Goal: Contribute content: Contribute content

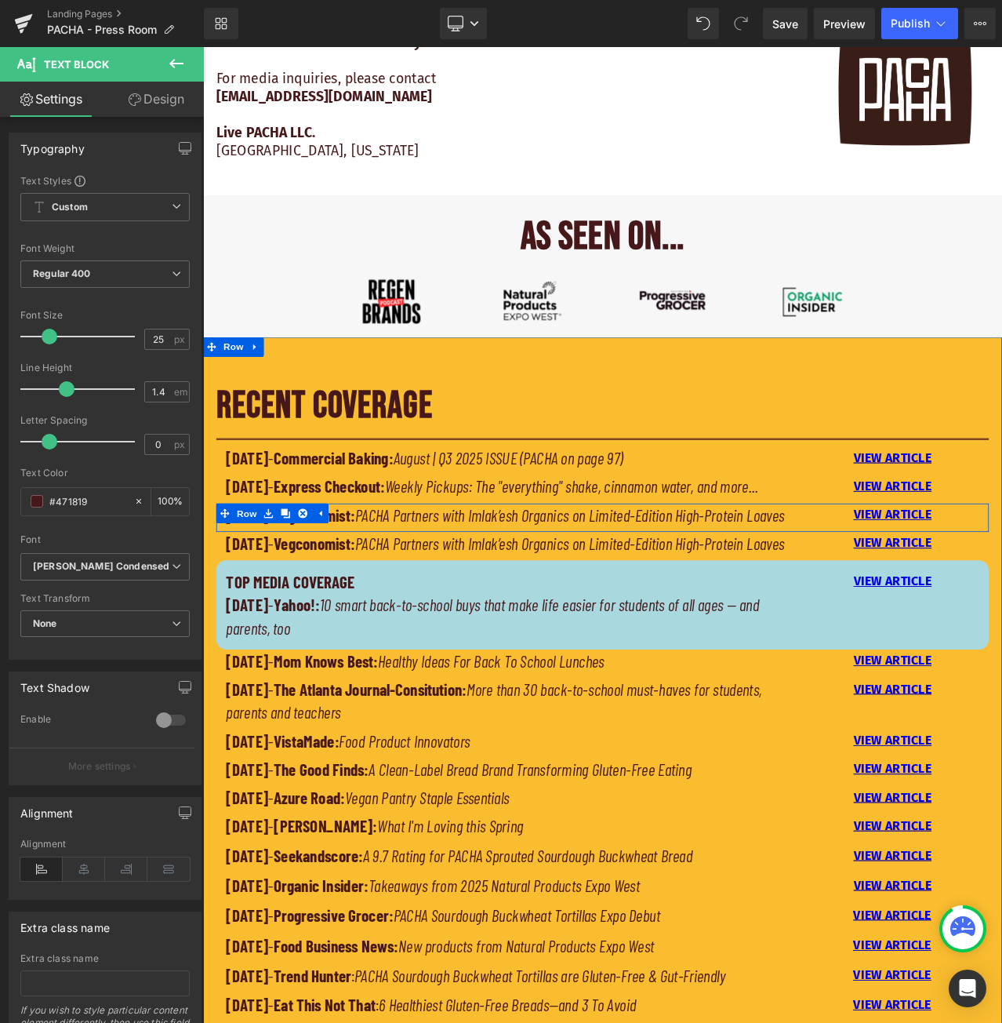
click at [384, 614] on strong "Vegconomist:" at bounding box center [335, 603] width 96 height 24
drag, startPoint x: 398, startPoint y: 635, endPoint x: 413, endPoint y: 647, distance: 19.0
click at [384, 614] on strong "Vegconomist:" at bounding box center [335, 603] width 96 height 24
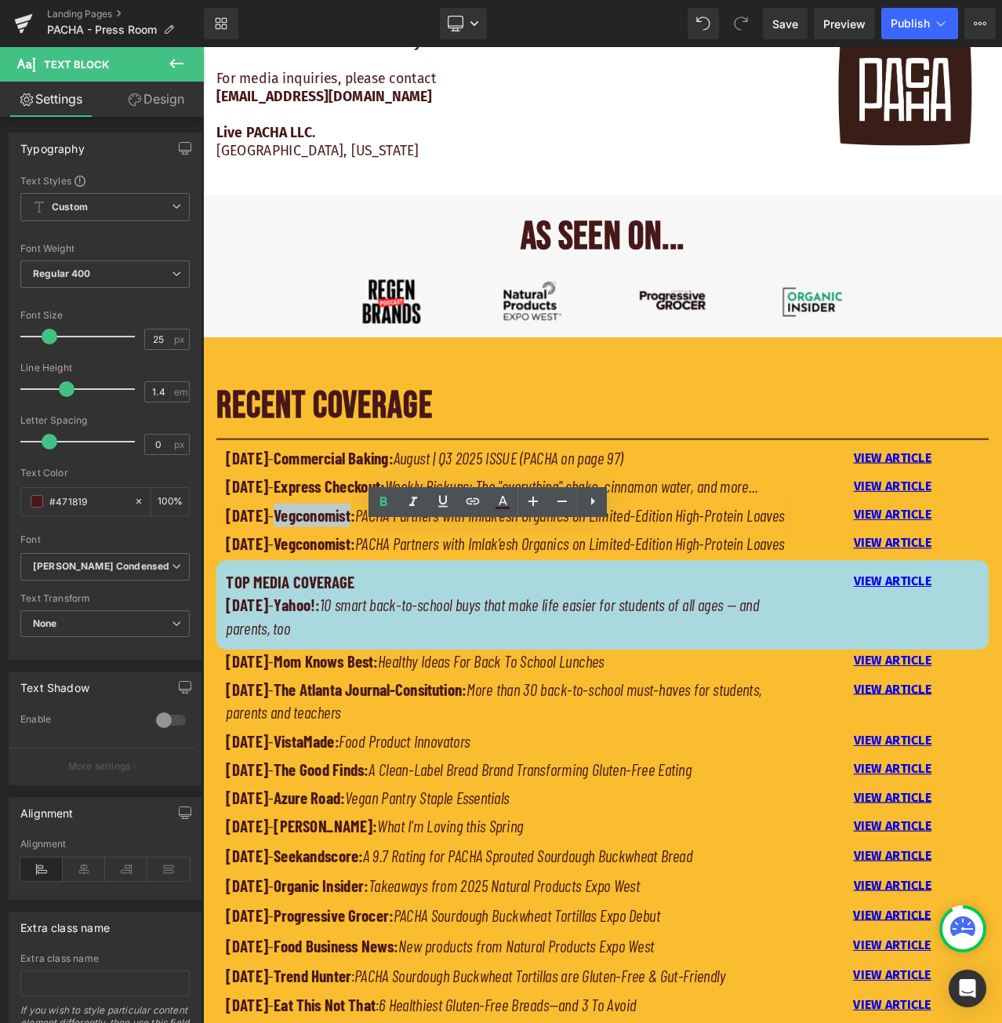
drag, startPoint x: 414, startPoint y: 627, endPoint x: 324, endPoint y: 627, distance: 90.2
click at [324, 614] on strong "Vegconomist:" at bounding box center [335, 603] width 96 height 24
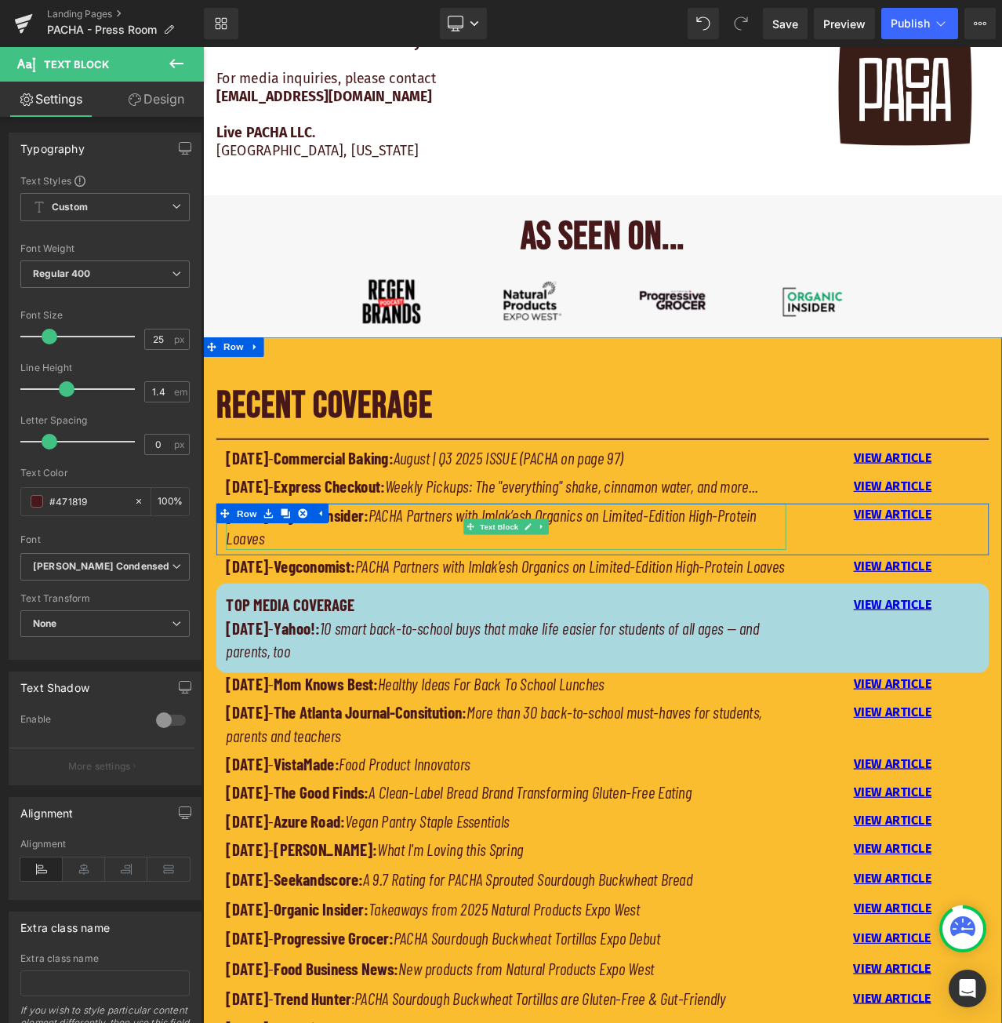
click at [434, 642] on p "[DATE] - Organic Insider: PACHA Partners with Imlak’esh Organics on Limited-Edi…" at bounding box center [563, 616] width 665 height 55
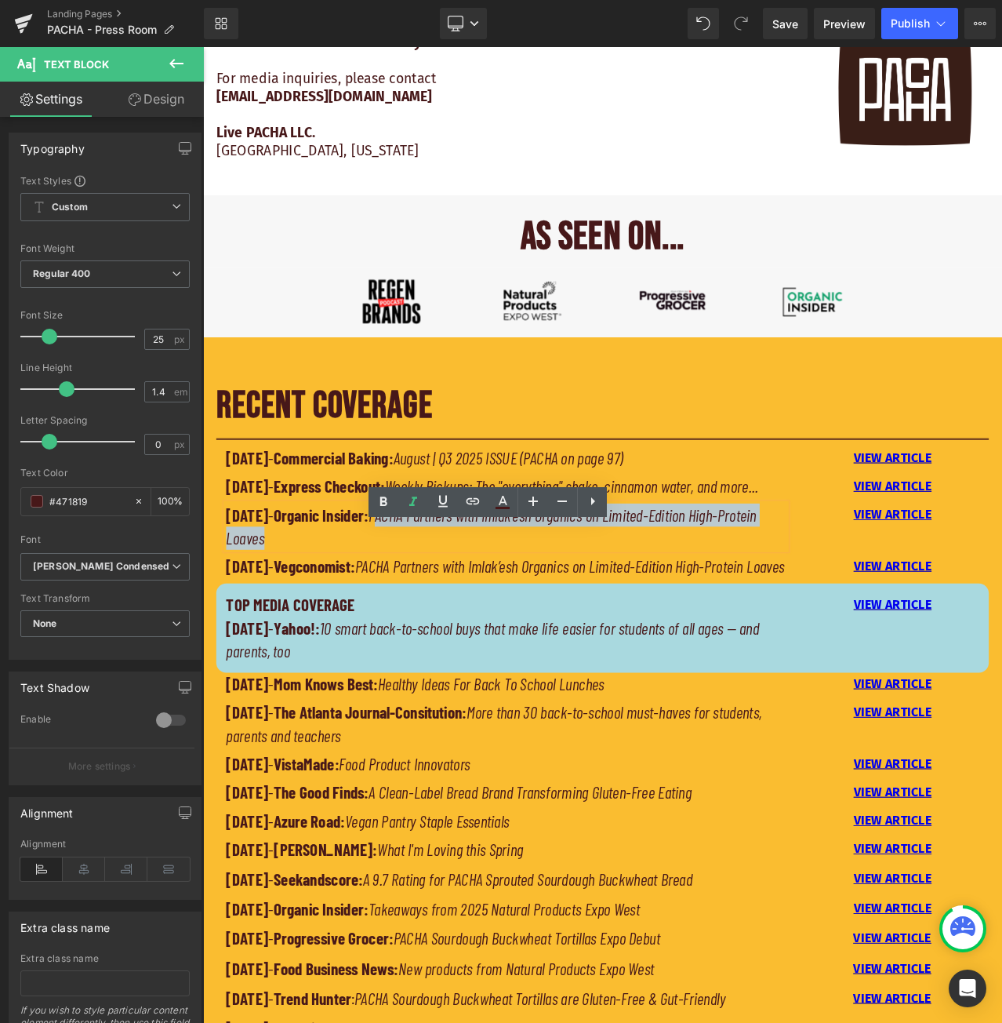
drag, startPoint x: 370, startPoint y: 654, endPoint x: 447, endPoint y: 629, distance: 80.9
click at [447, 629] on p "[DATE] - Organic Insider: PACHA Partners with Imlak’esh Organics on Limited-Edi…" at bounding box center [563, 616] width 665 height 55
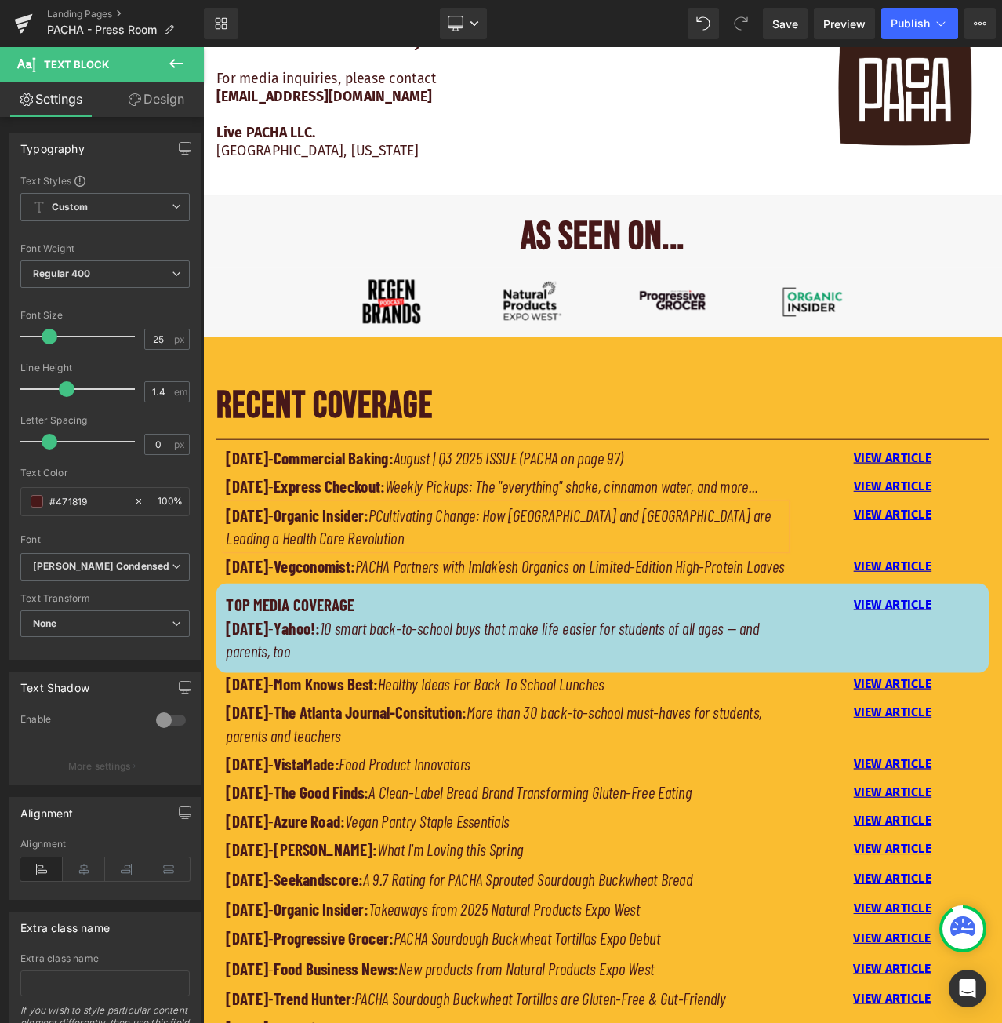
drag, startPoint x: 449, startPoint y: 627, endPoint x: 453, endPoint y: 634, distance: 8.1
click at [449, 627] on icon "PCultivating Change: How [GEOGRAPHIC_DATA] and [GEOGRAPHIC_DATA] are Leading a …" at bounding box center [554, 616] width 647 height 51
click at [520, 644] on p "[DATE] - Organic Insider: Cultivating Change: How [GEOGRAPHIC_DATA] and [GEOGRA…" at bounding box center [563, 616] width 665 height 55
click at [262, 614] on strong "[DATE]" at bounding box center [256, 603] width 50 height 24
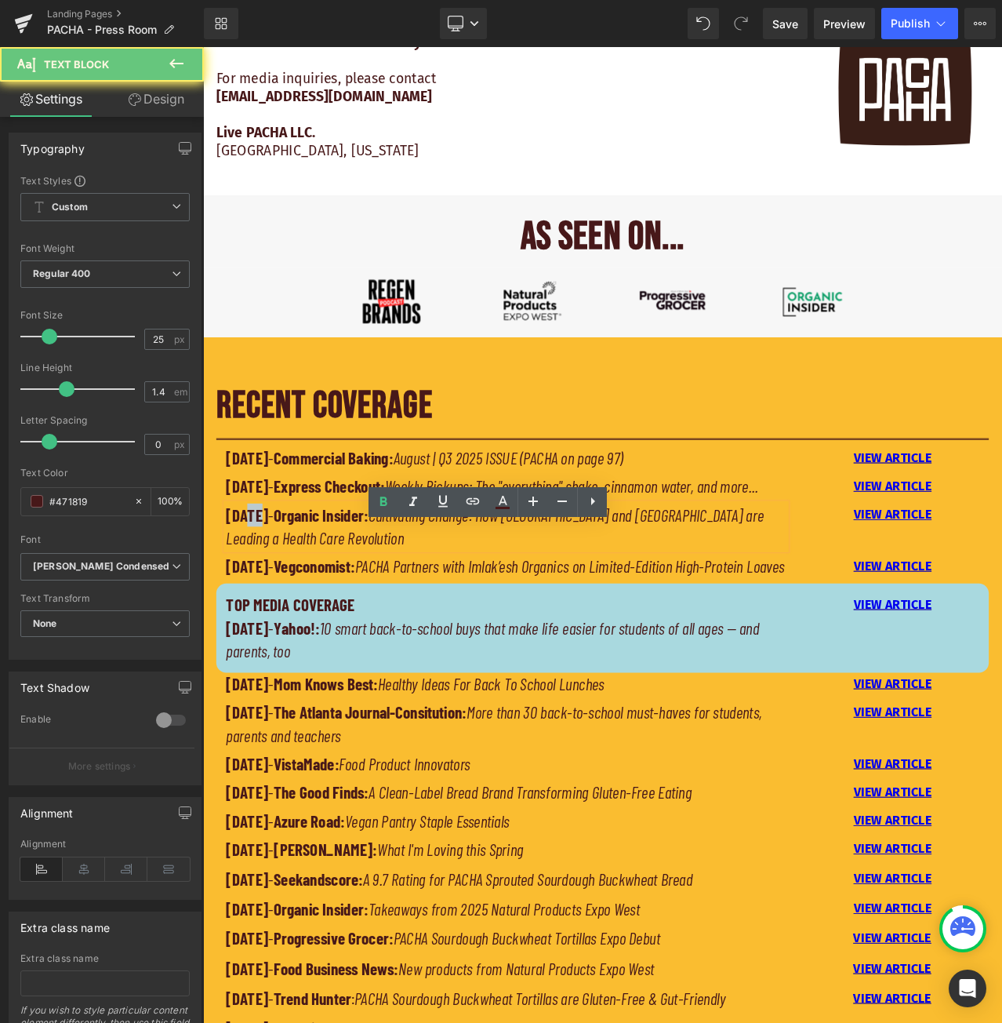
drag, startPoint x: 265, startPoint y: 626, endPoint x: 250, endPoint y: 627, distance: 15.0
click at [250, 614] on strong "[DATE]" at bounding box center [256, 603] width 50 height 24
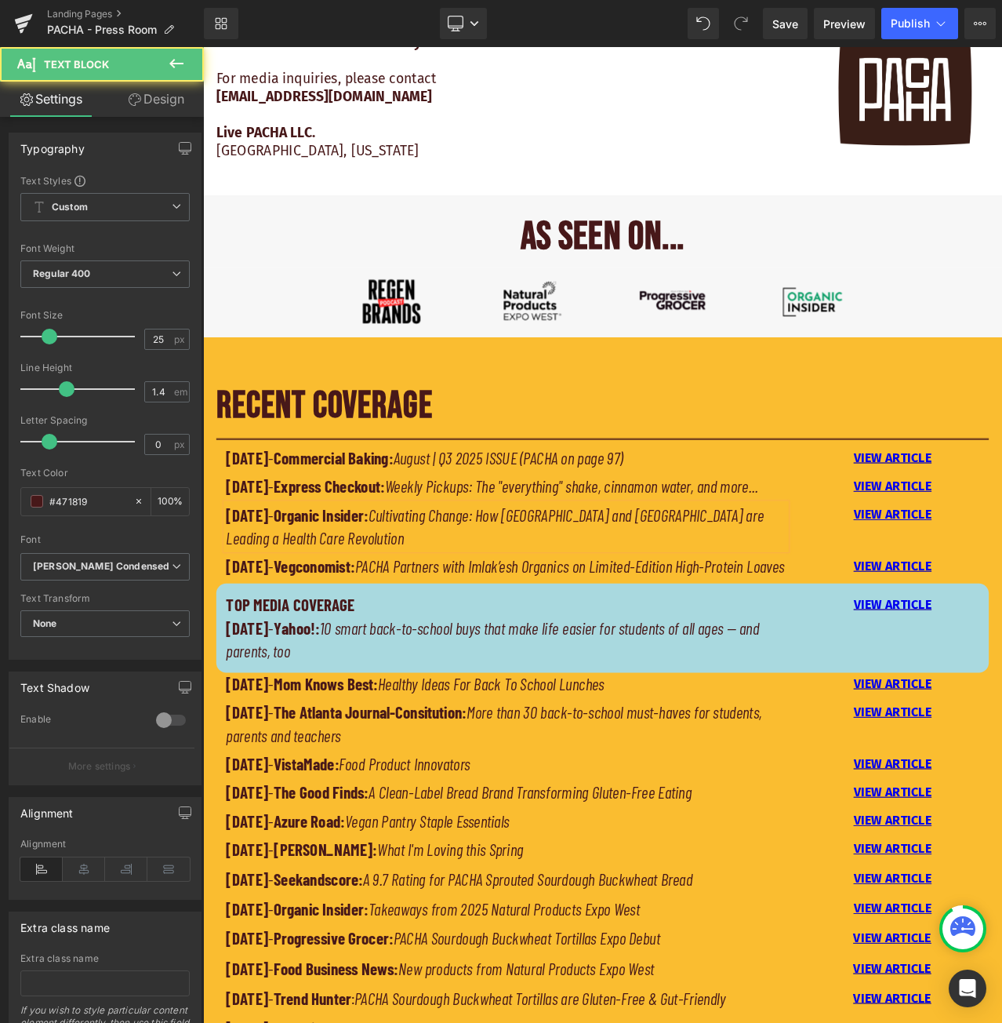
click at [711, 644] on p "[DATE] - Organic Insider: Cultivating Change: How [GEOGRAPHIC_DATA] and [GEOGRA…" at bounding box center [563, 616] width 665 height 55
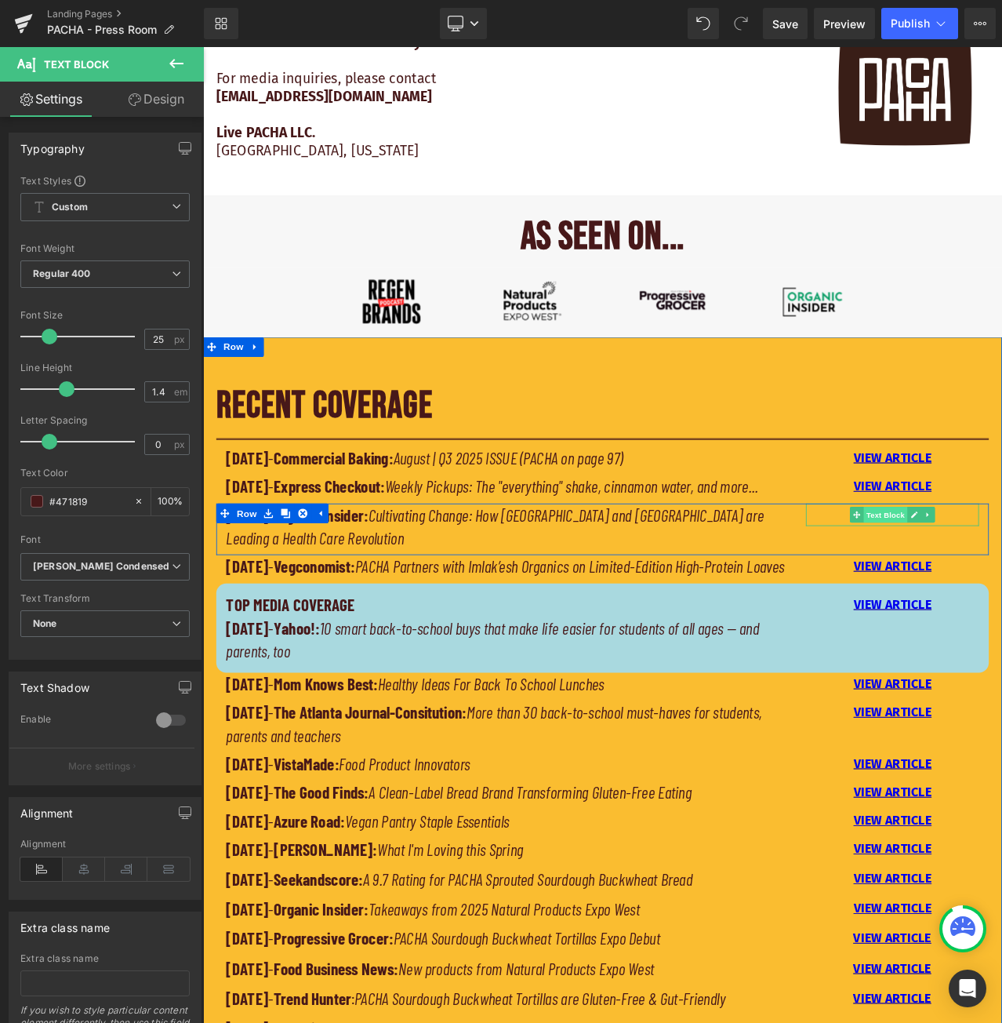
click at [1002, 612] on span "Text Block" at bounding box center [1014, 602] width 52 height 19
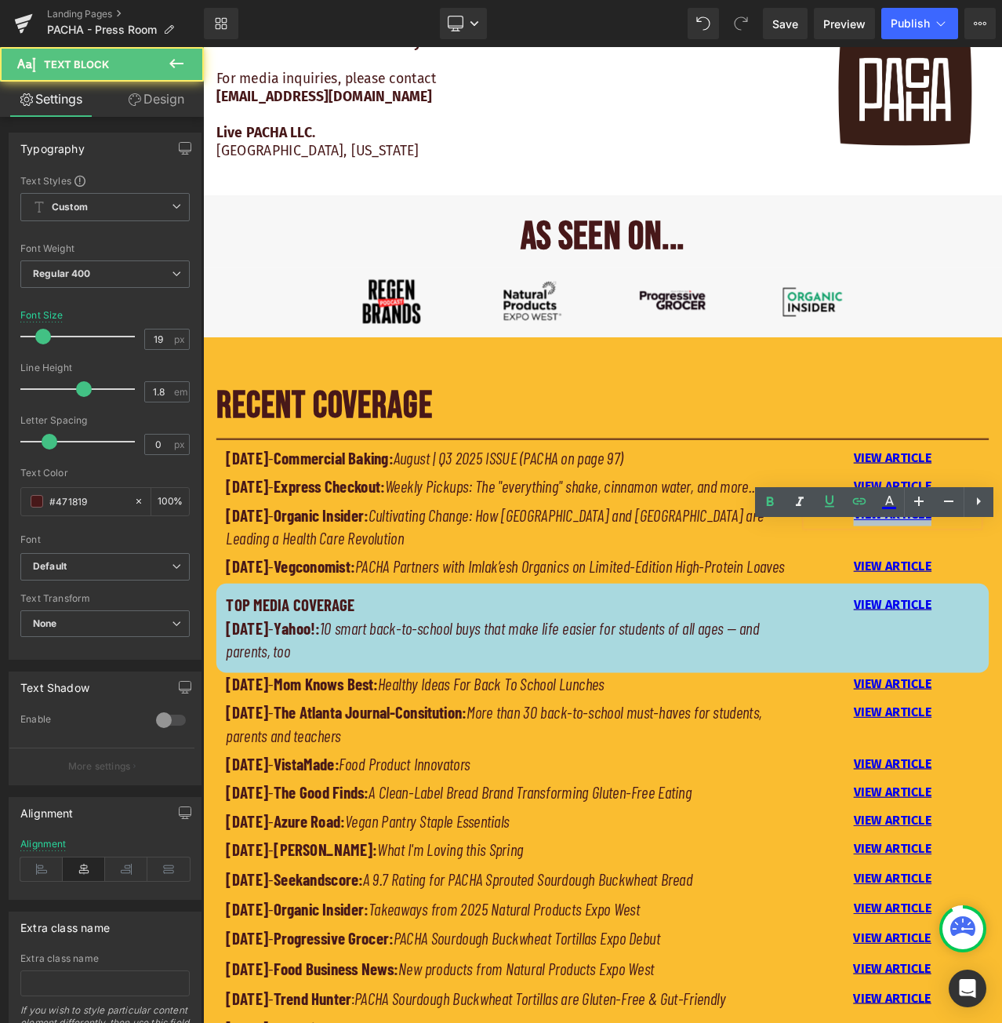
drag, startPoint x: 1071, startPoint y: 627, endPoint x: 966, endPoint y: 629, distance: 105.1
click at [864, 932] on icon at bounding box center [819, 932] width 206 height 0
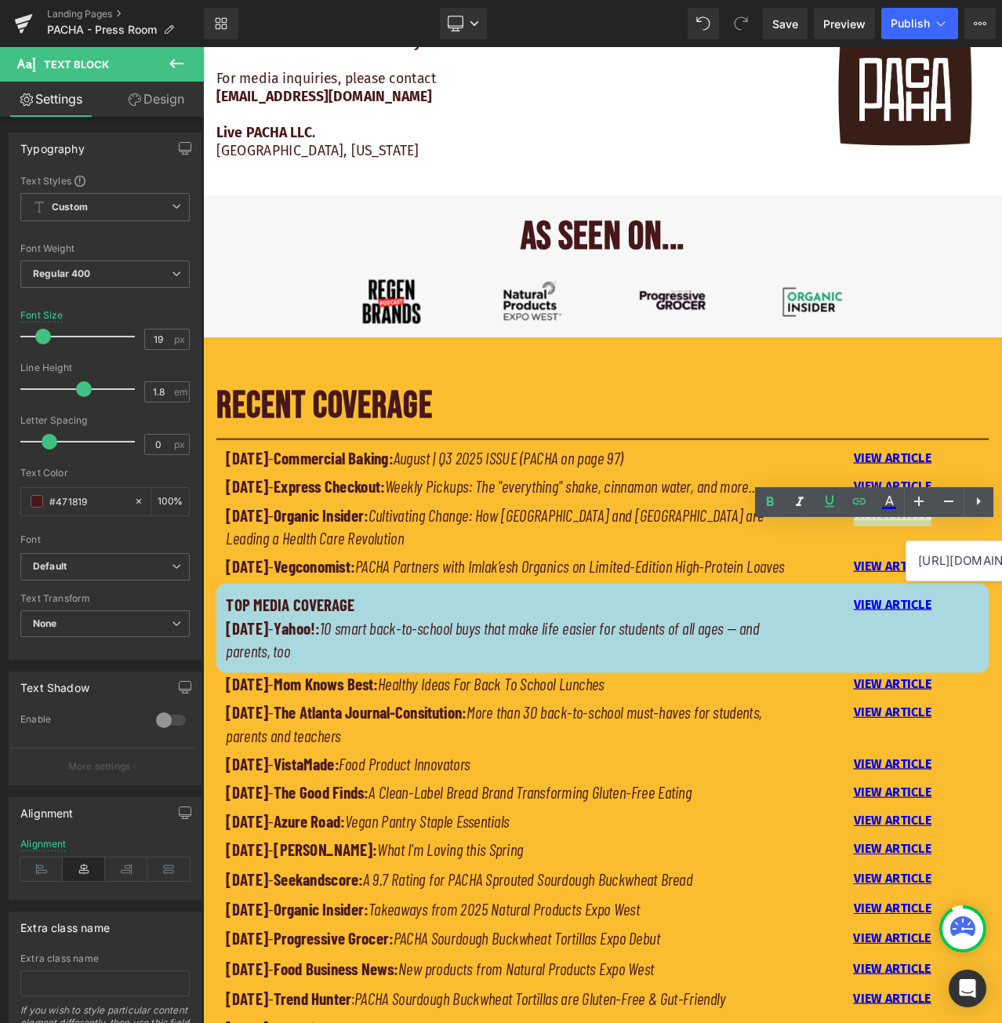
paste input "[URL][DOMAIN_NAME]"
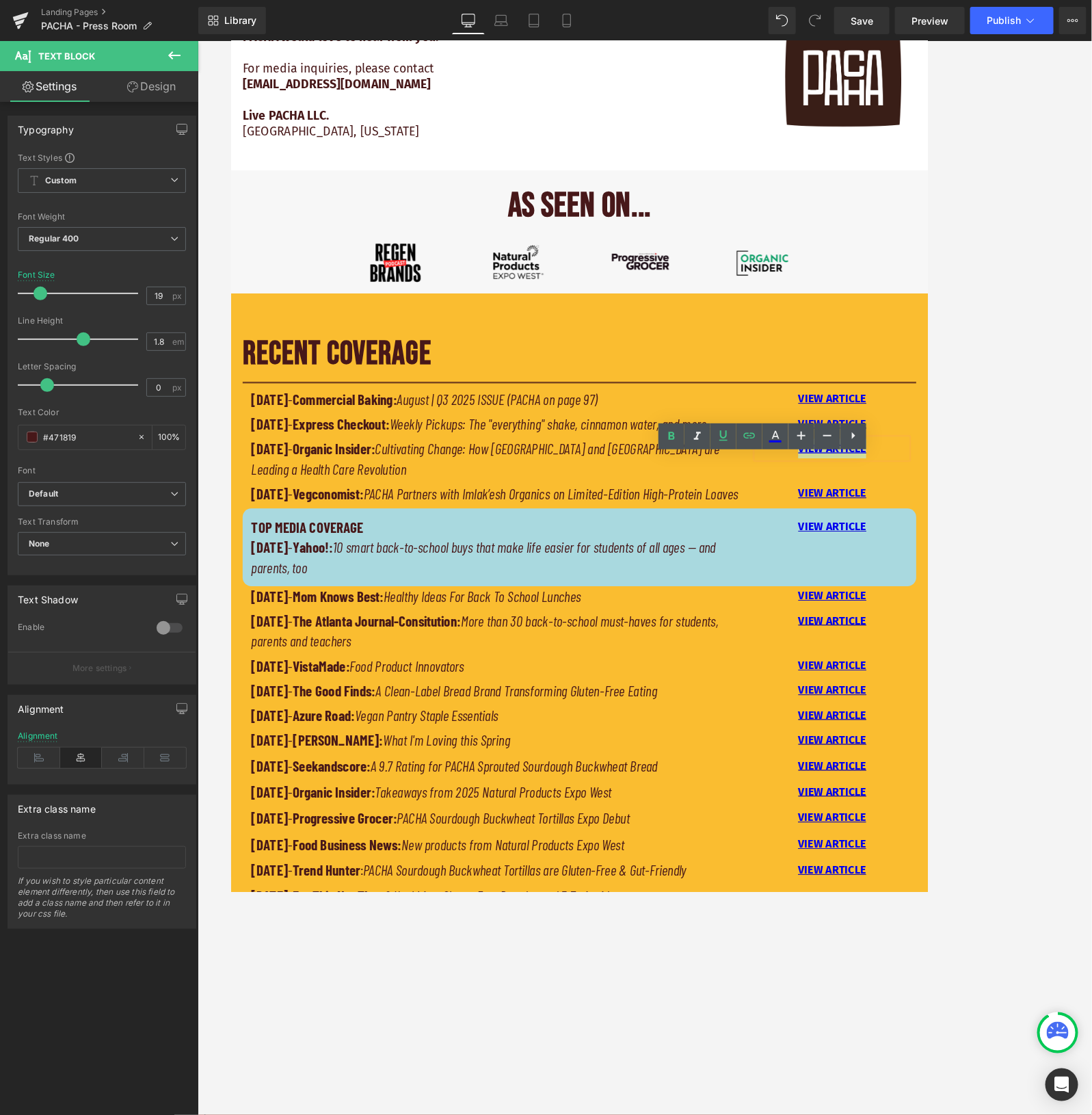
click at [873, 474] on div at bounding box center [645, 577] width 894 height 1073
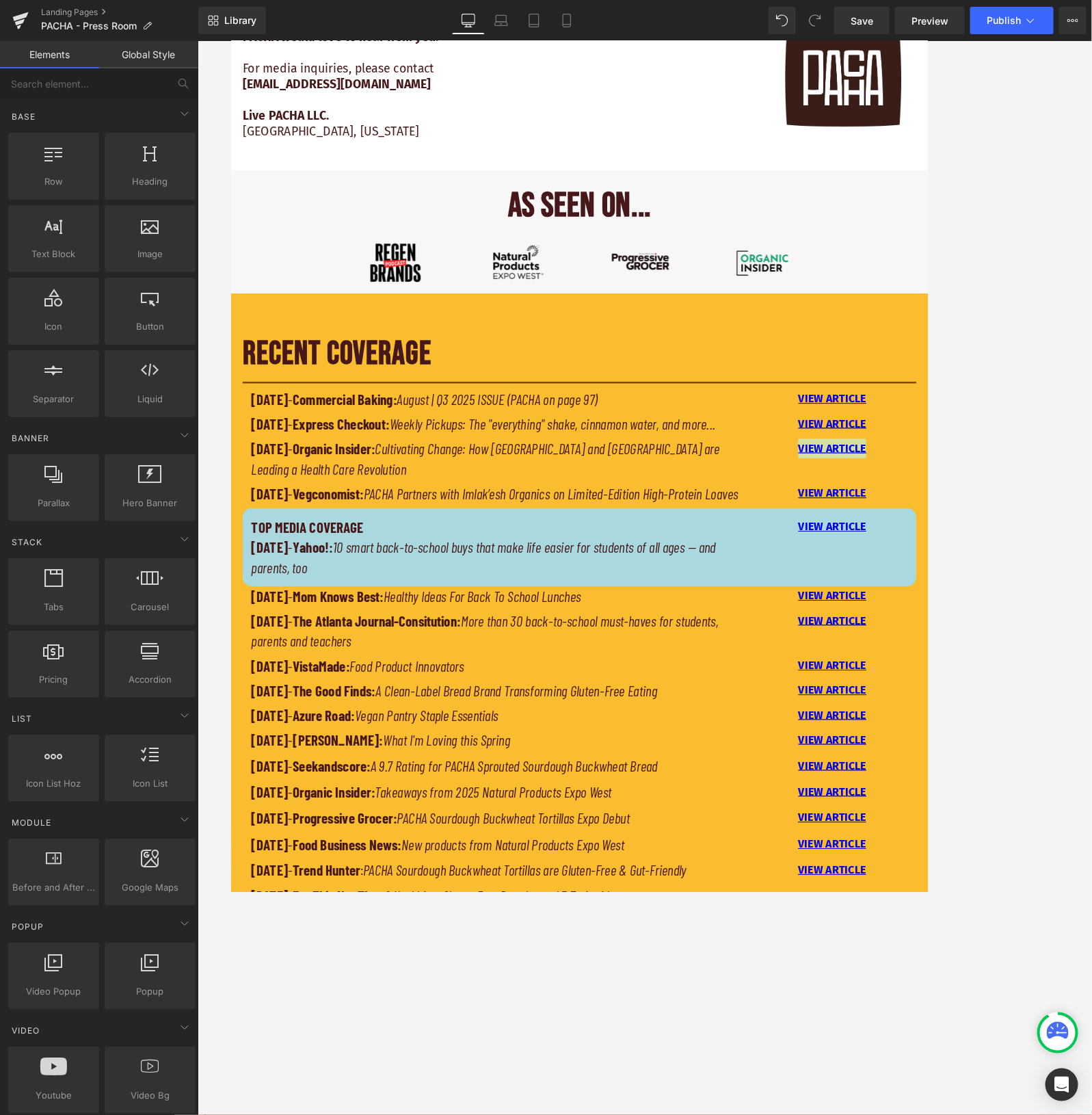
click at [873, 480] on div at bounding box center [645, 577] width 894 height 1073
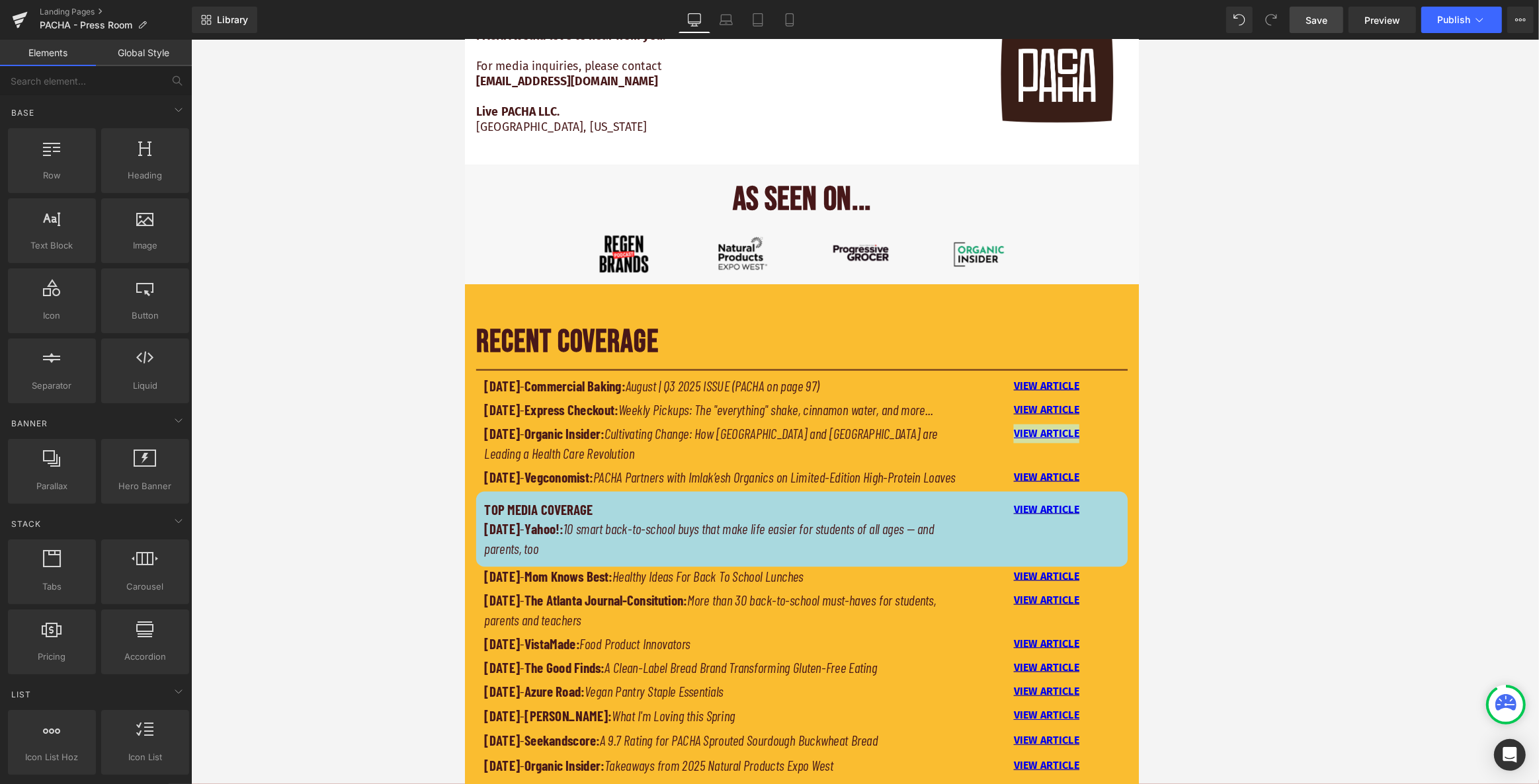
click at [845, 15] on span "Save" at bounding box center [1316, 20] width 22 height 13
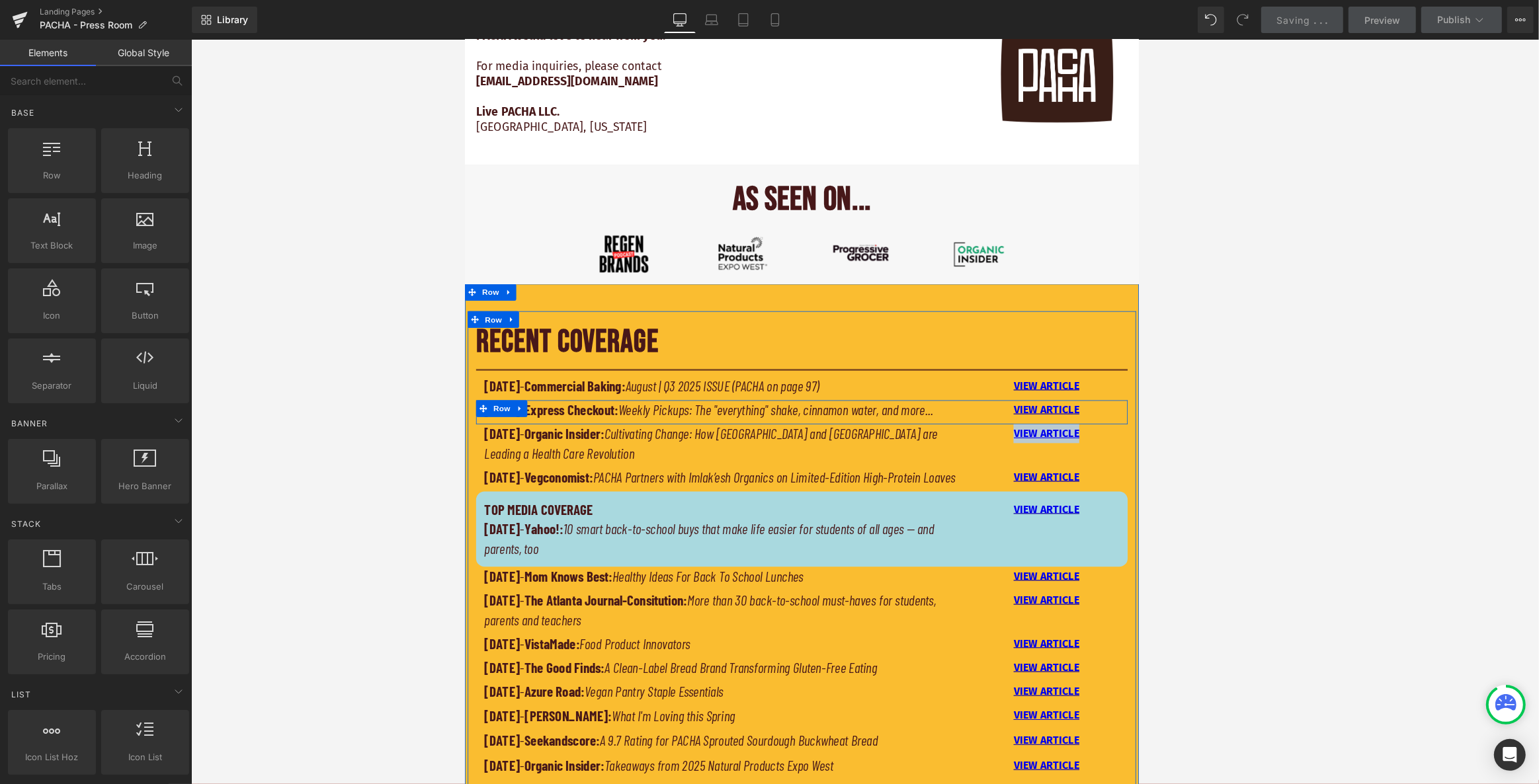
click at [845, 497] on div "[DATE] - Express Checkout: Weekly Pickups: The "everything" shake, cinnamon wat…" at bounding box center [864, 482] width 774 height 29
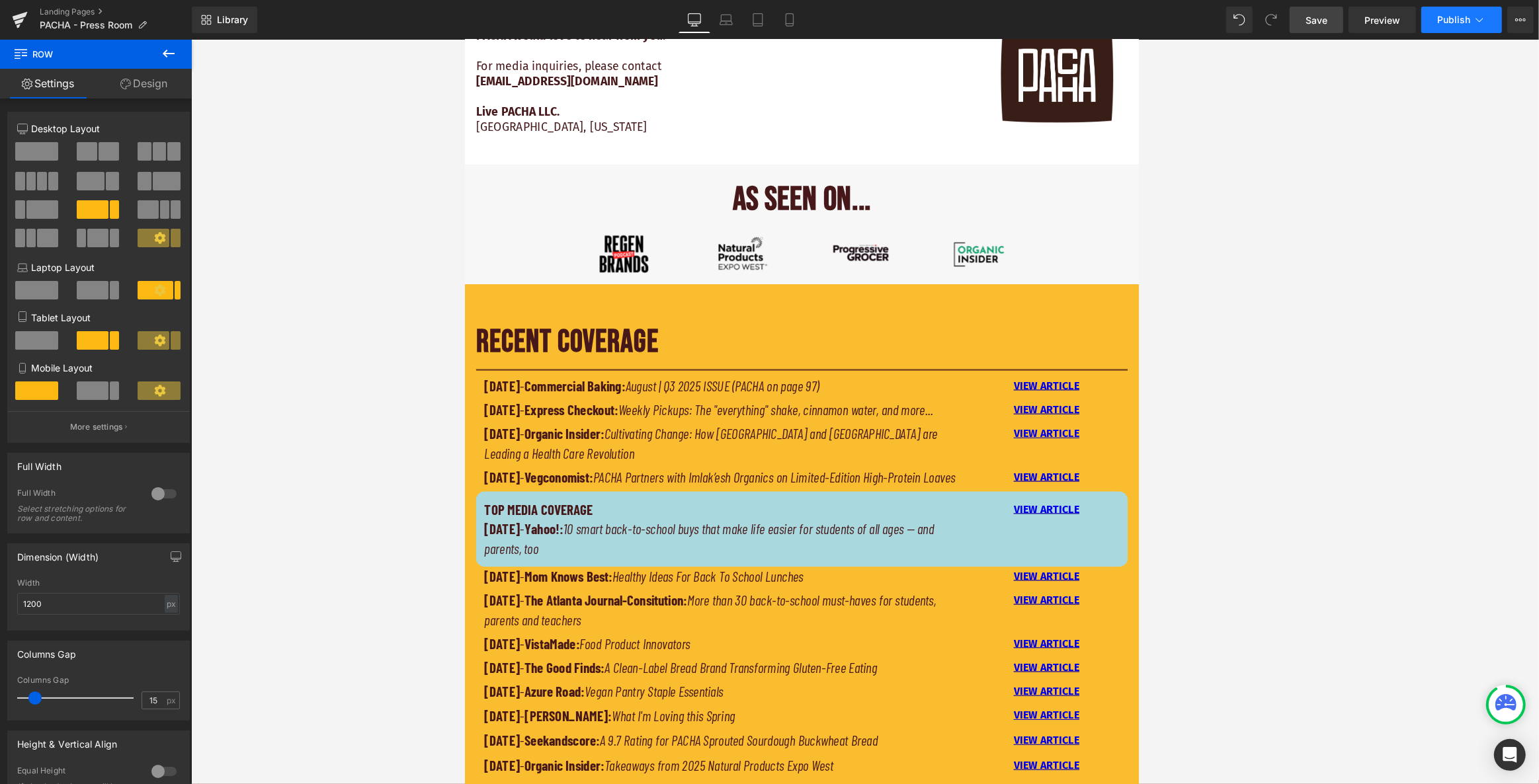
click at [845, 20] on icon at bounding box center [1480, 20] width 13 height 13
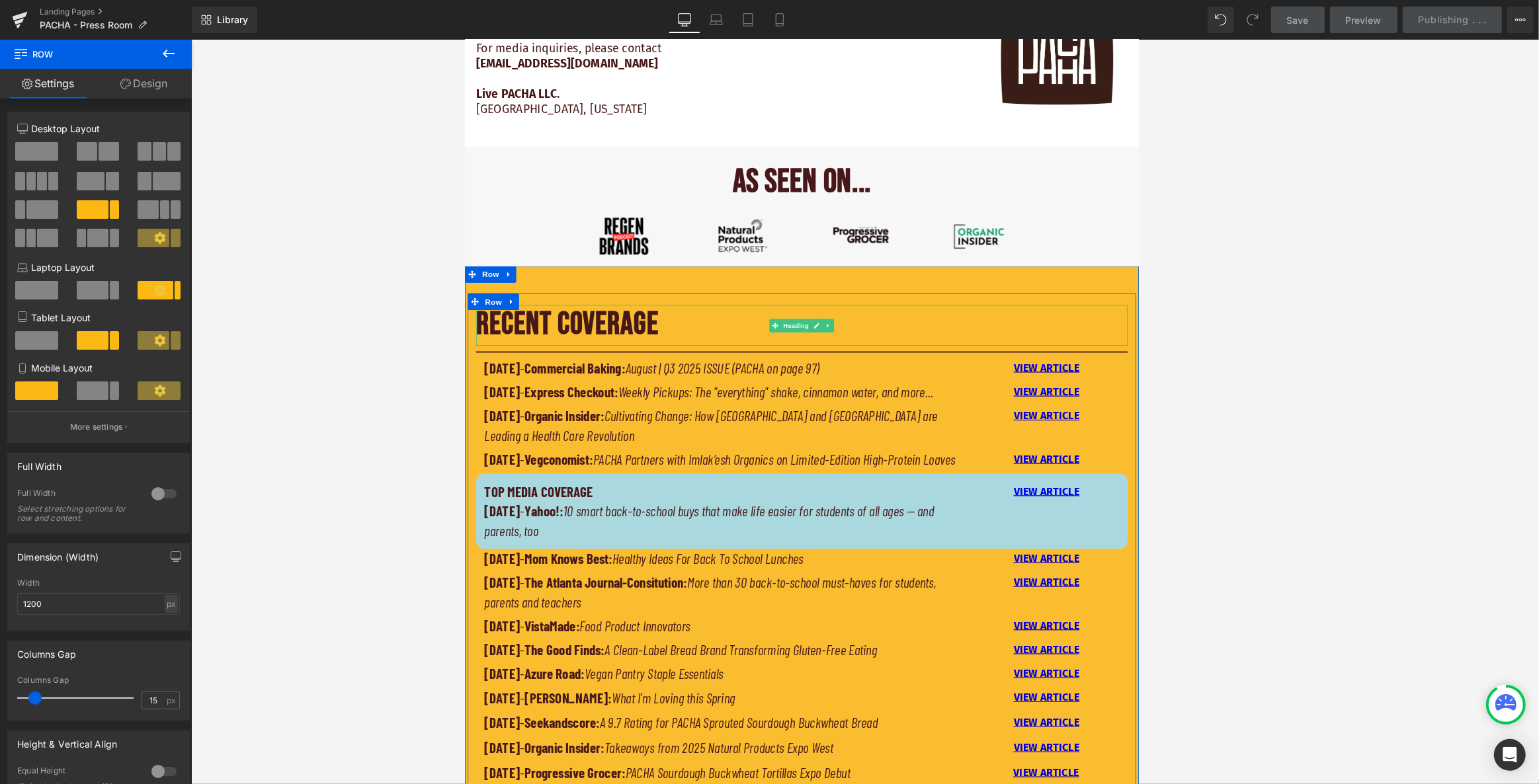
scroll to position [715, 0]
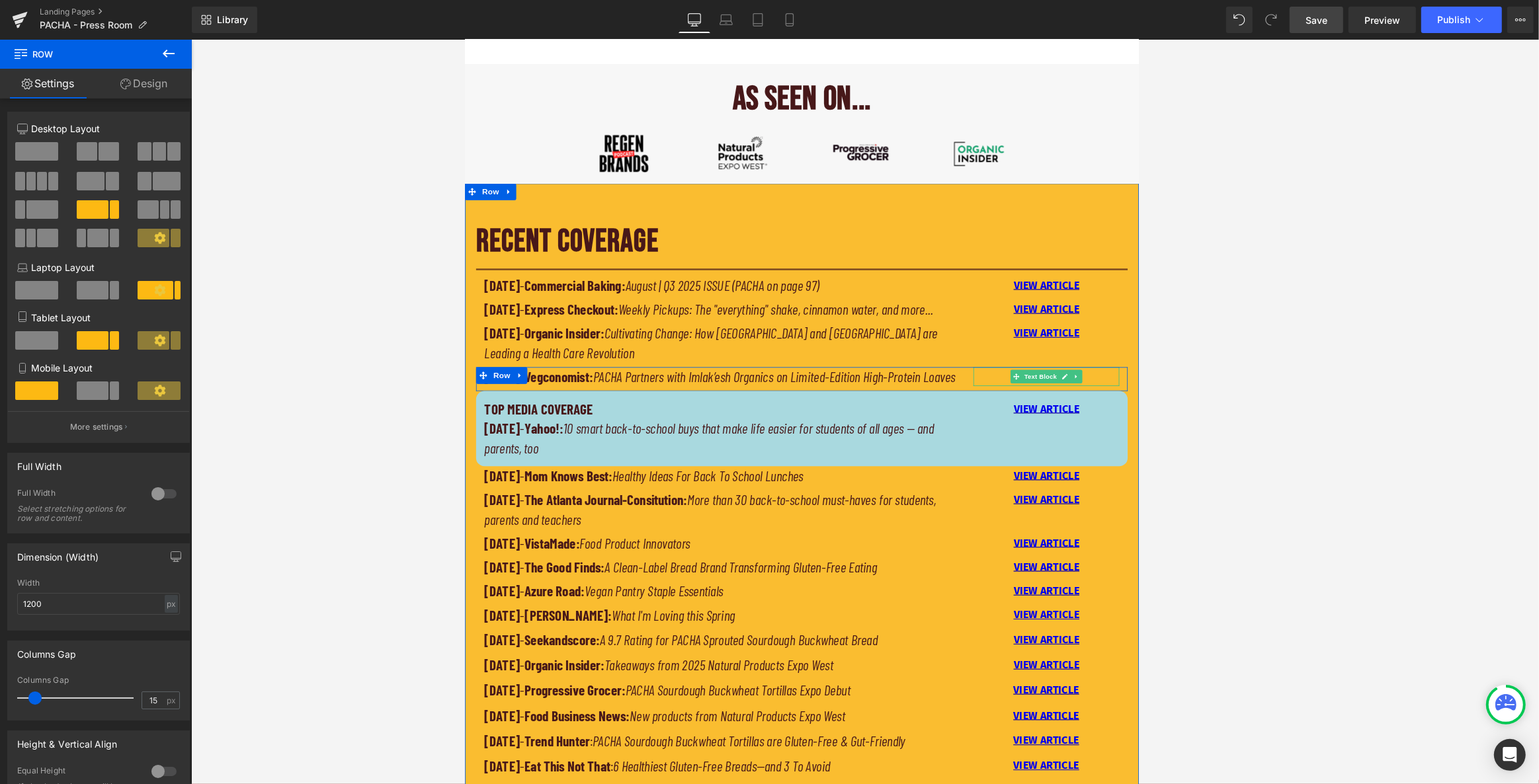
click at [845, 451] on p "VIEW ARTICLE" at bounding box center [1156, 439] width 174 height 23
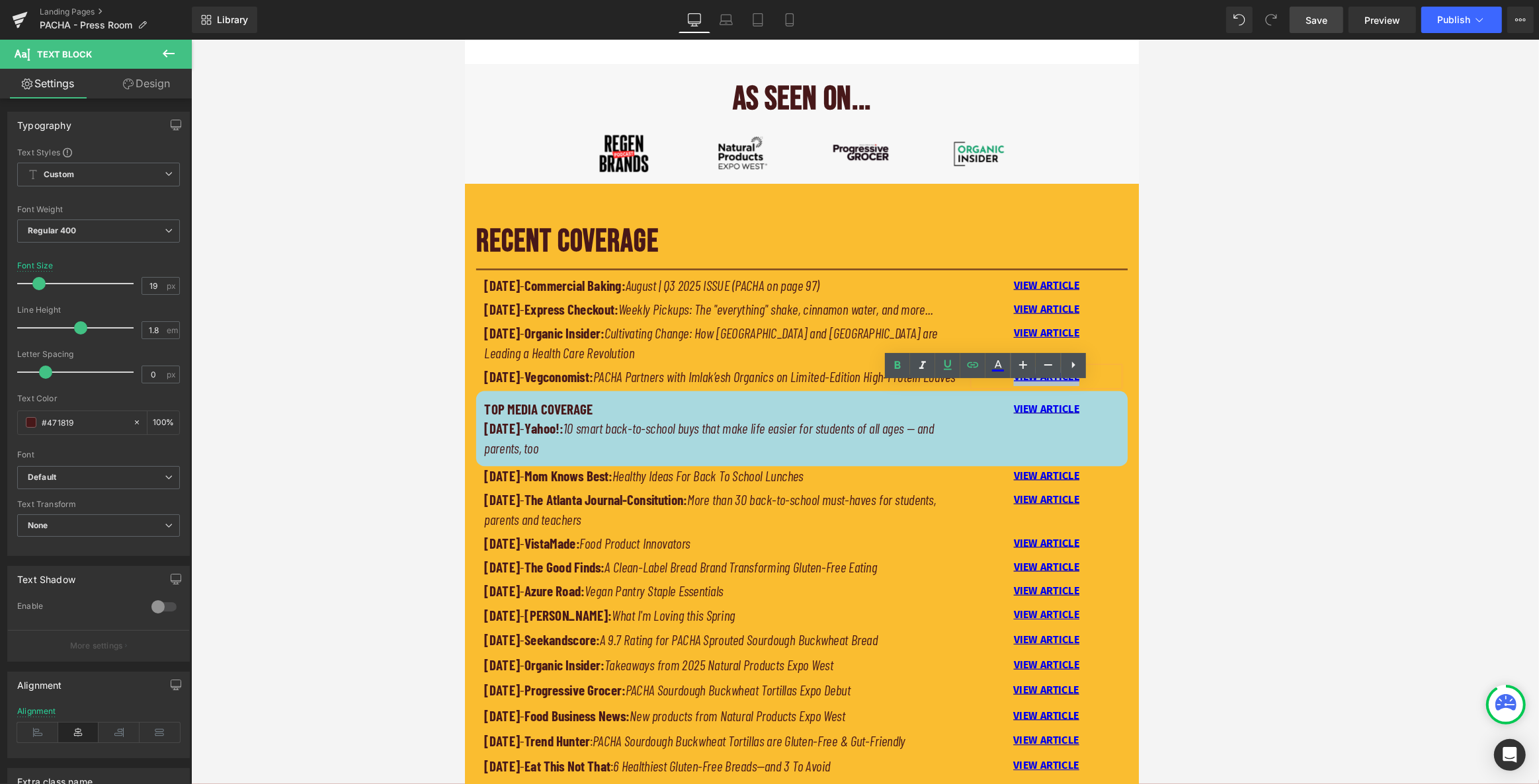
drag, startPoint x: 1195, startPoint y: 461, endPoint x: 1095, endPoint y: 459, distance: 100.0
click at [845, 451] on p "VIEW ARTICLE" at bounding box center [1156, 439] width 174 height 23
click at [778, 666] on icon at bounding box center [691, 666] width 174 height 0
type input "[URL][DOMAIN_NAME]"
click at [845, 420] on input "[URL][DOMAIN_NAME]" at bounding box center [1161, 416] width 204 height 33
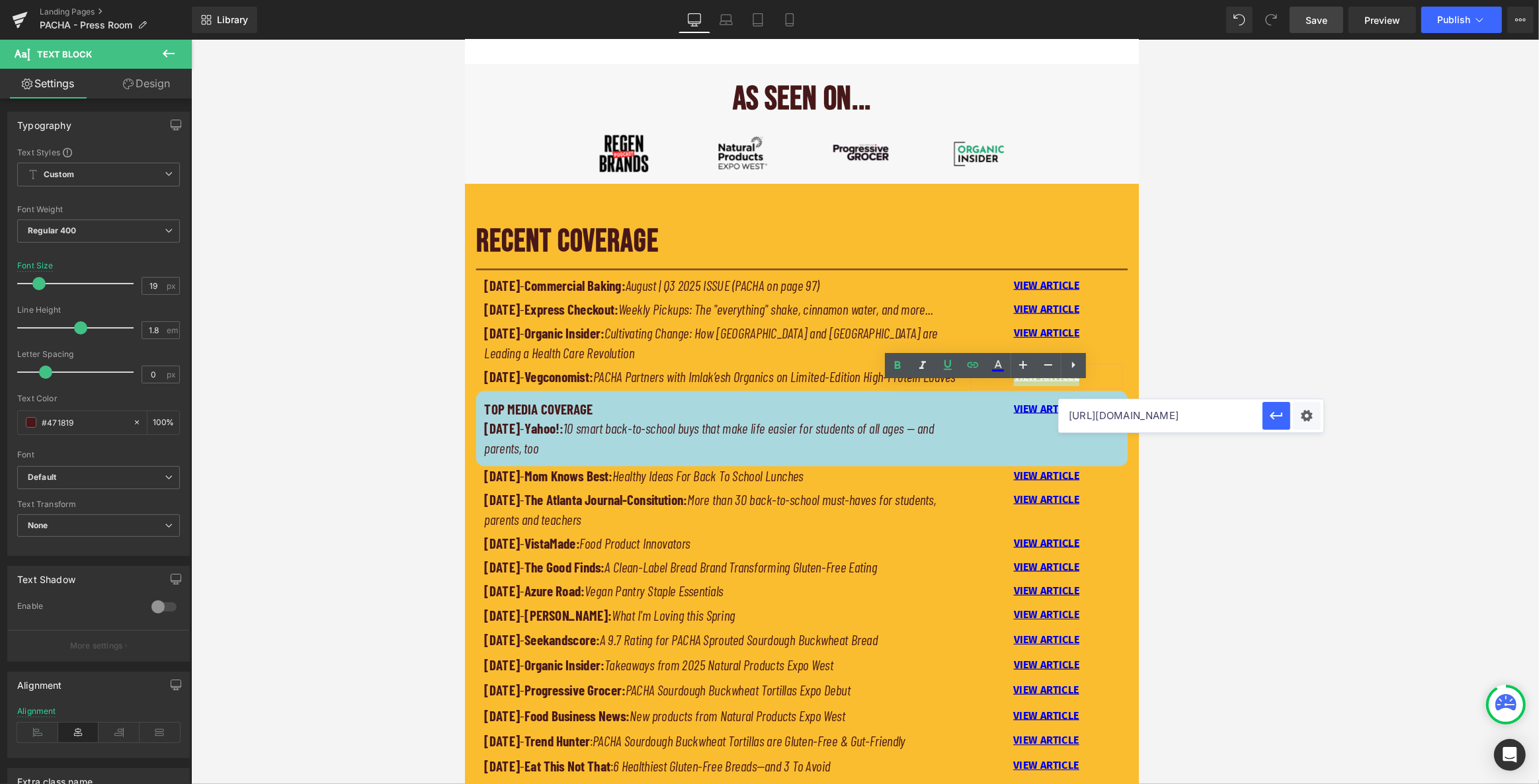
click at [845, 420] on input "[URL][DOMAIN_NAME]" at bounding box center [1161, 416] width 204 height 33
paste input "[URL][DOMAIN_NAME]"
click at [0, 0] on icon "button" at bounding box center [0, 0] width 0 height 0
click at [845, 13] on span "Save" at bounding box center [1316, 20] width 22 height 13
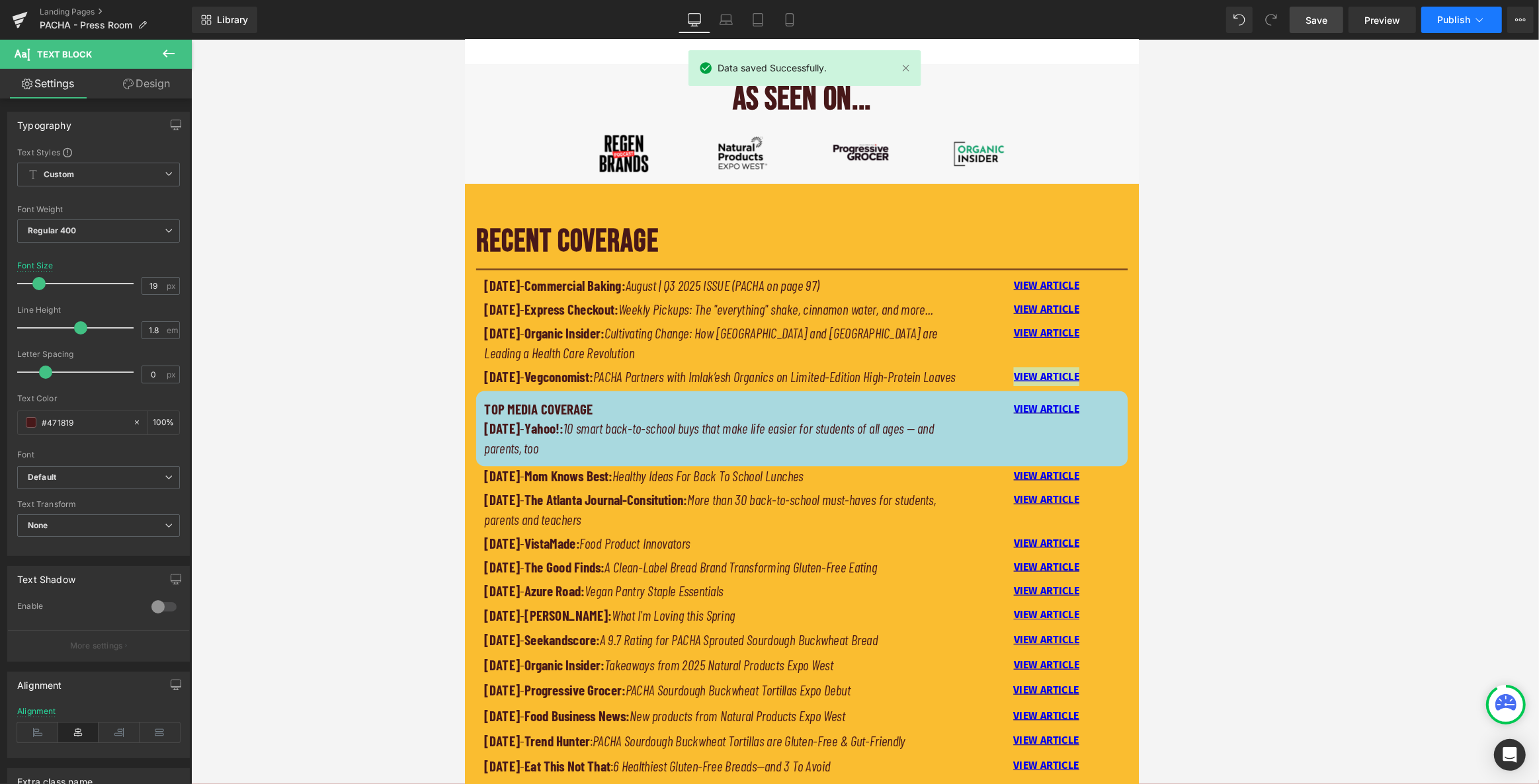
click at [845, 20] on span "Publish" at bounding box center [1453, 19] width 33 height 11
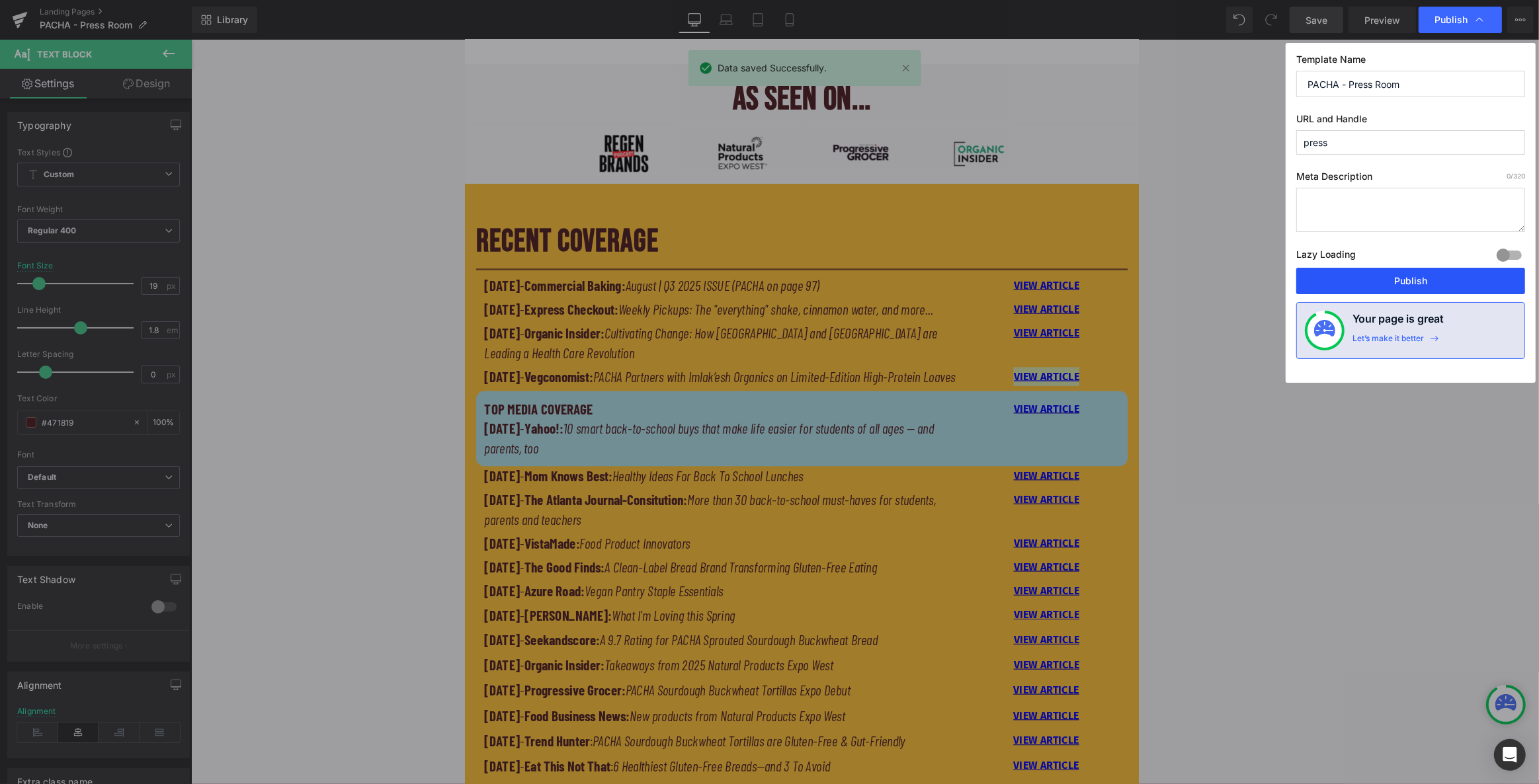
click at [845, 284] on button "Publish" at bounding box center [1410, 281] width 229 height 26
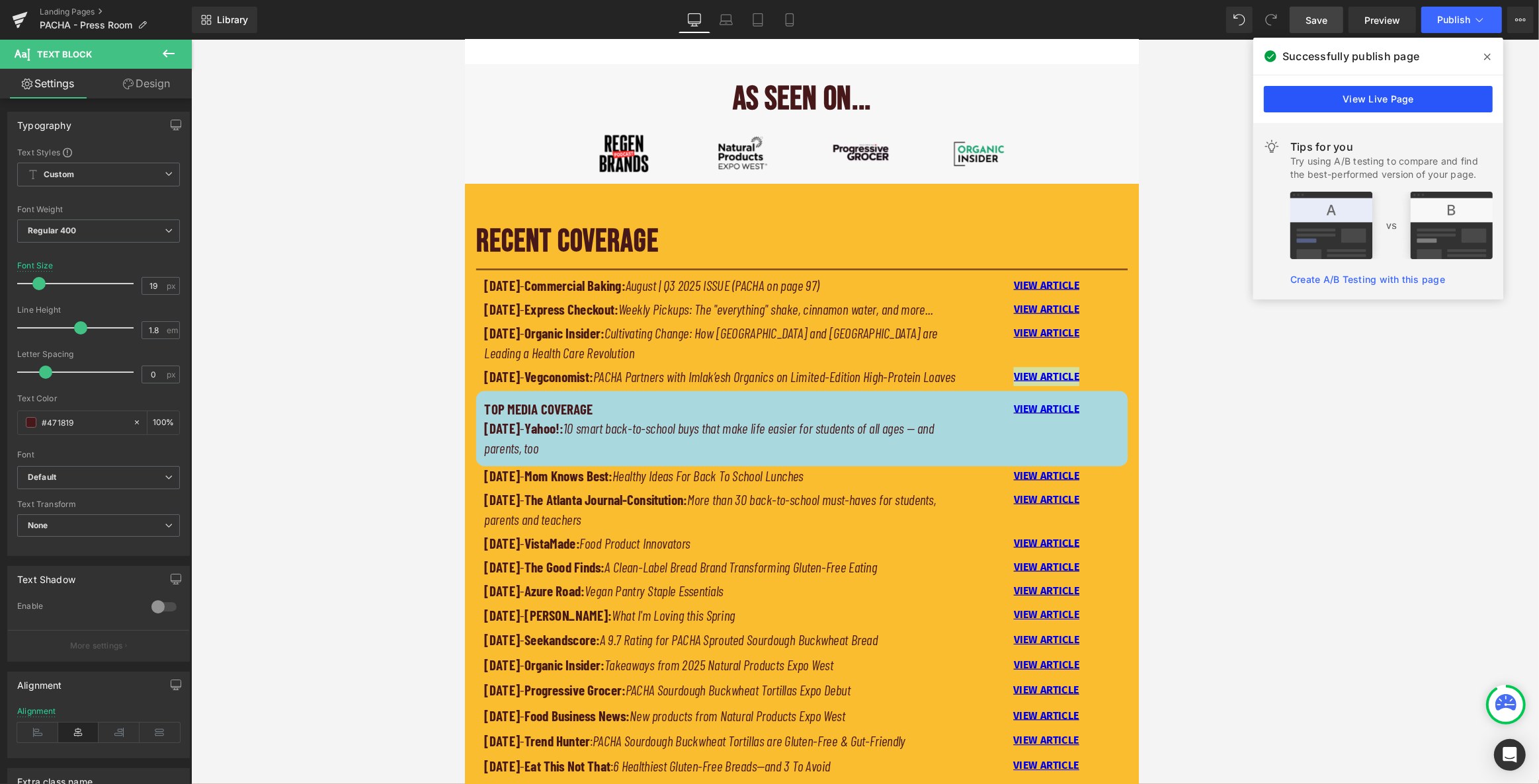
click at [845, 98] on link "View Live Page" at bounding box center [1378, 99] width 229 height 26
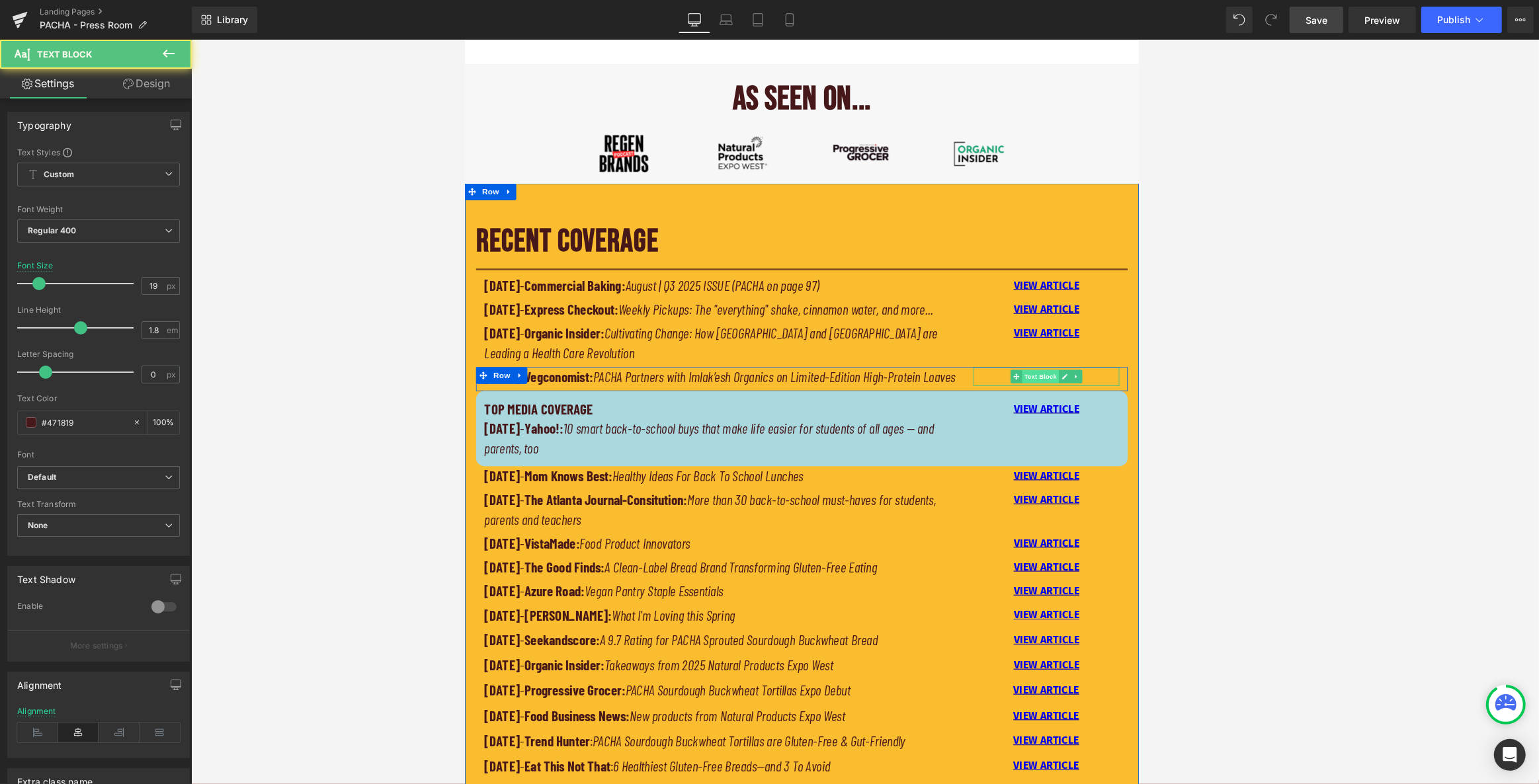
click at [845, 451] on div "VIEW ARTICLE Text Block" at bounding box center [1155, 439] width 174 height 23
click at [845, 447] on link "VIEW ARTICLE" at bounding box center [1154, 439] width 78 height 15
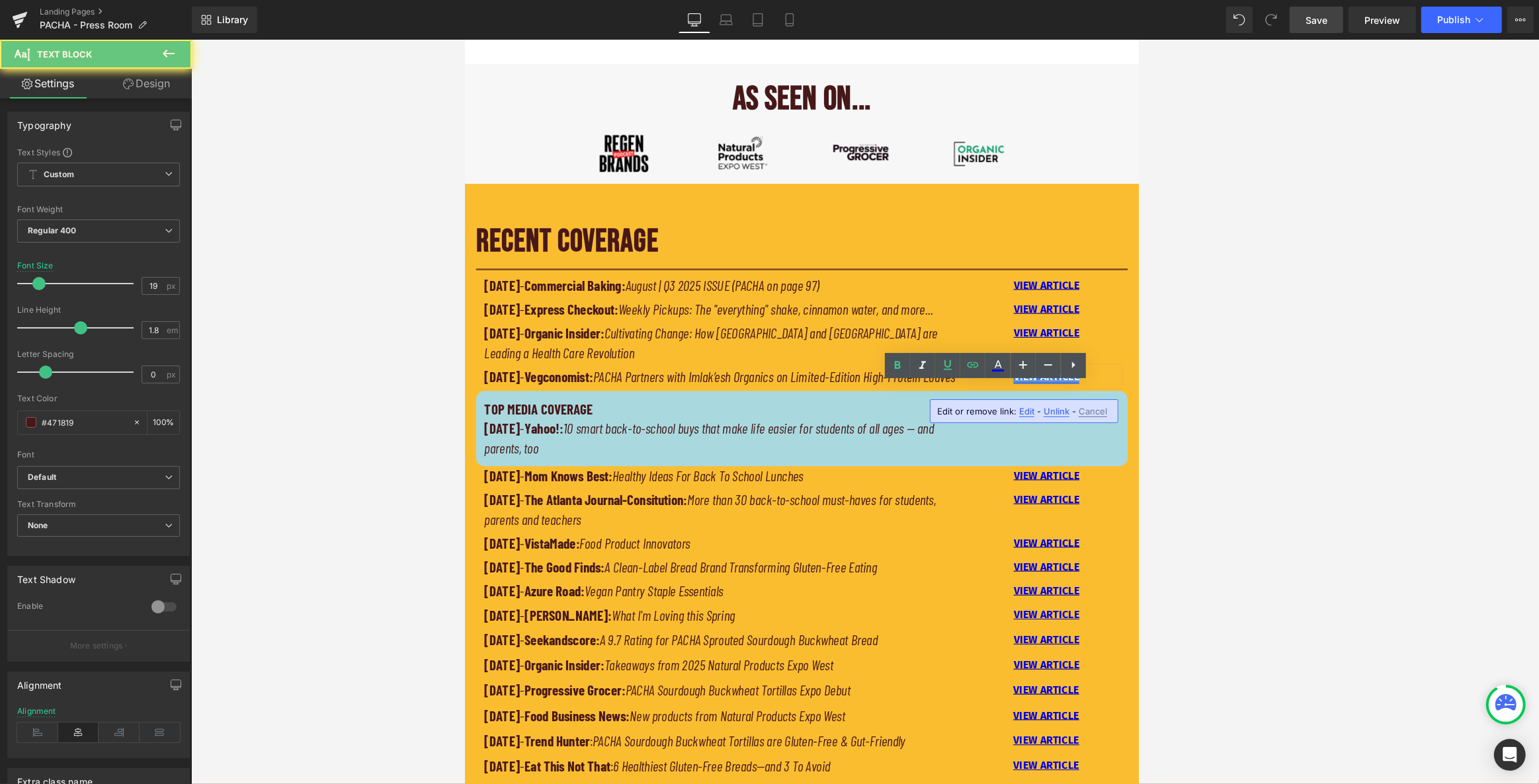
click at [845, 447] on link "VIEW ARTICLE" at bounding box center [1154, 439] width 78 height 15
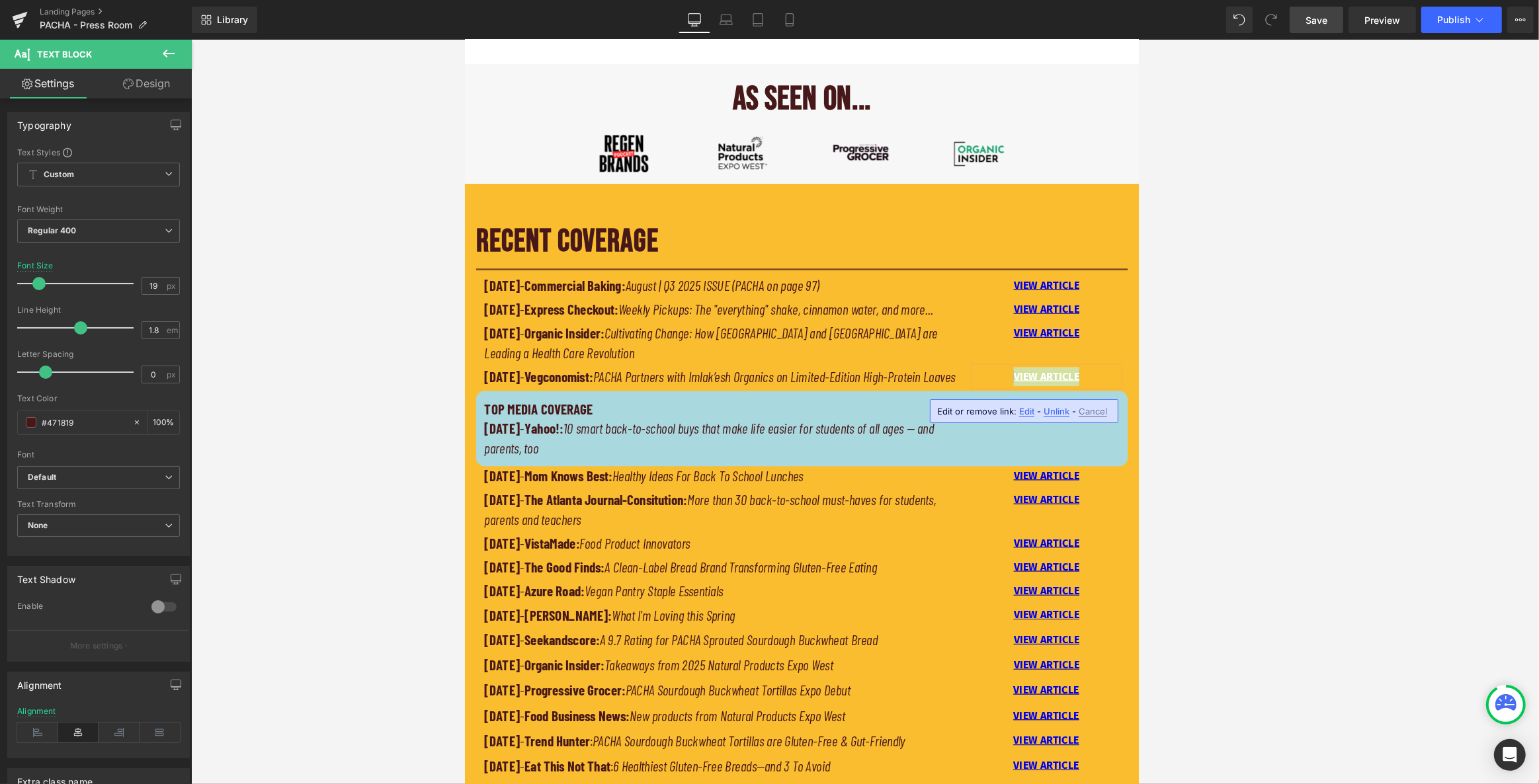
click at [584, 672] on span "Edit" at bounding box center [303, 683] width 561 height 23
type input "[URL][DOMAIN_NAME]"
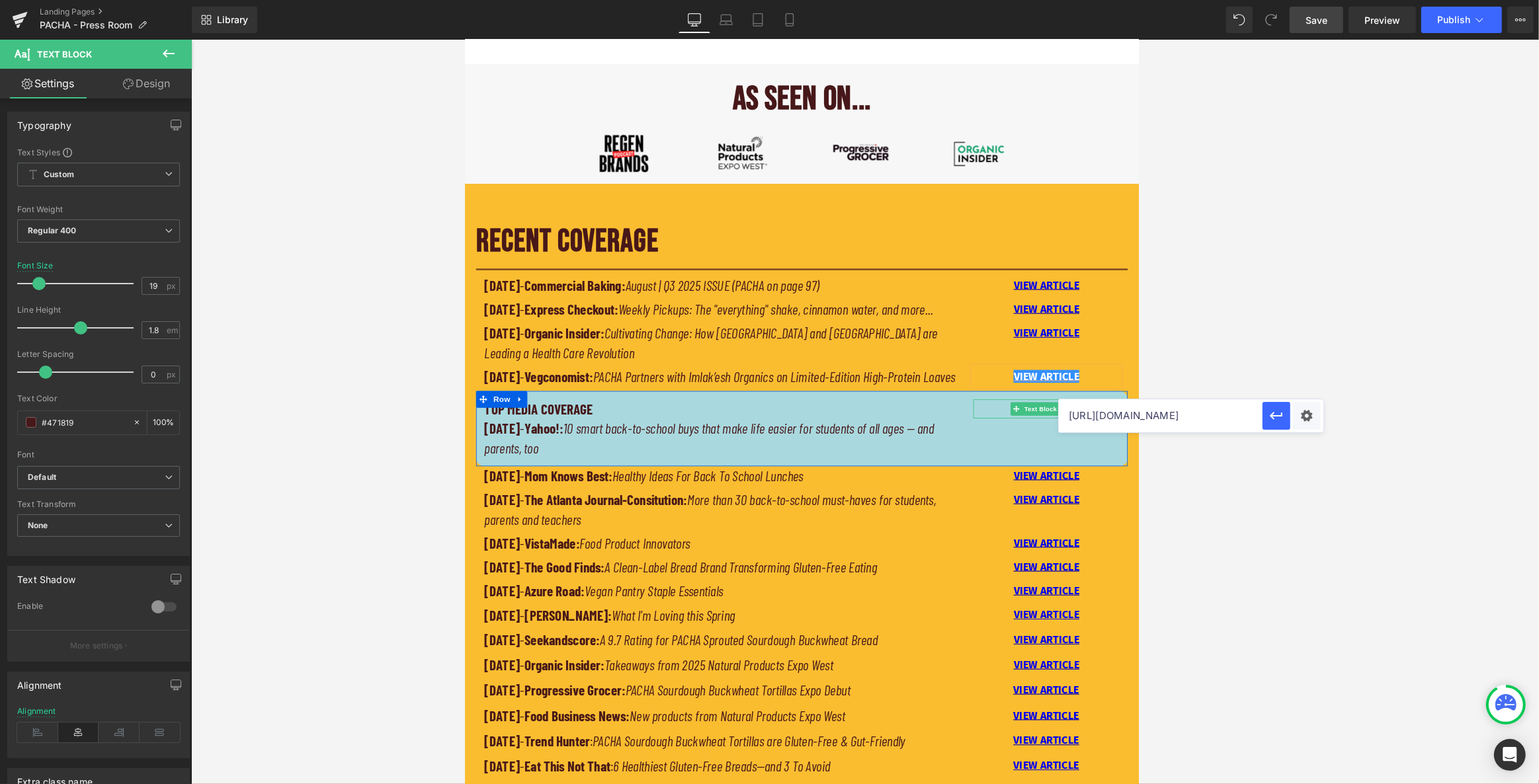
click at [845, 489] on p "VIEW ARTICLE" at bounding box center [1156, 478] width 174 height 23
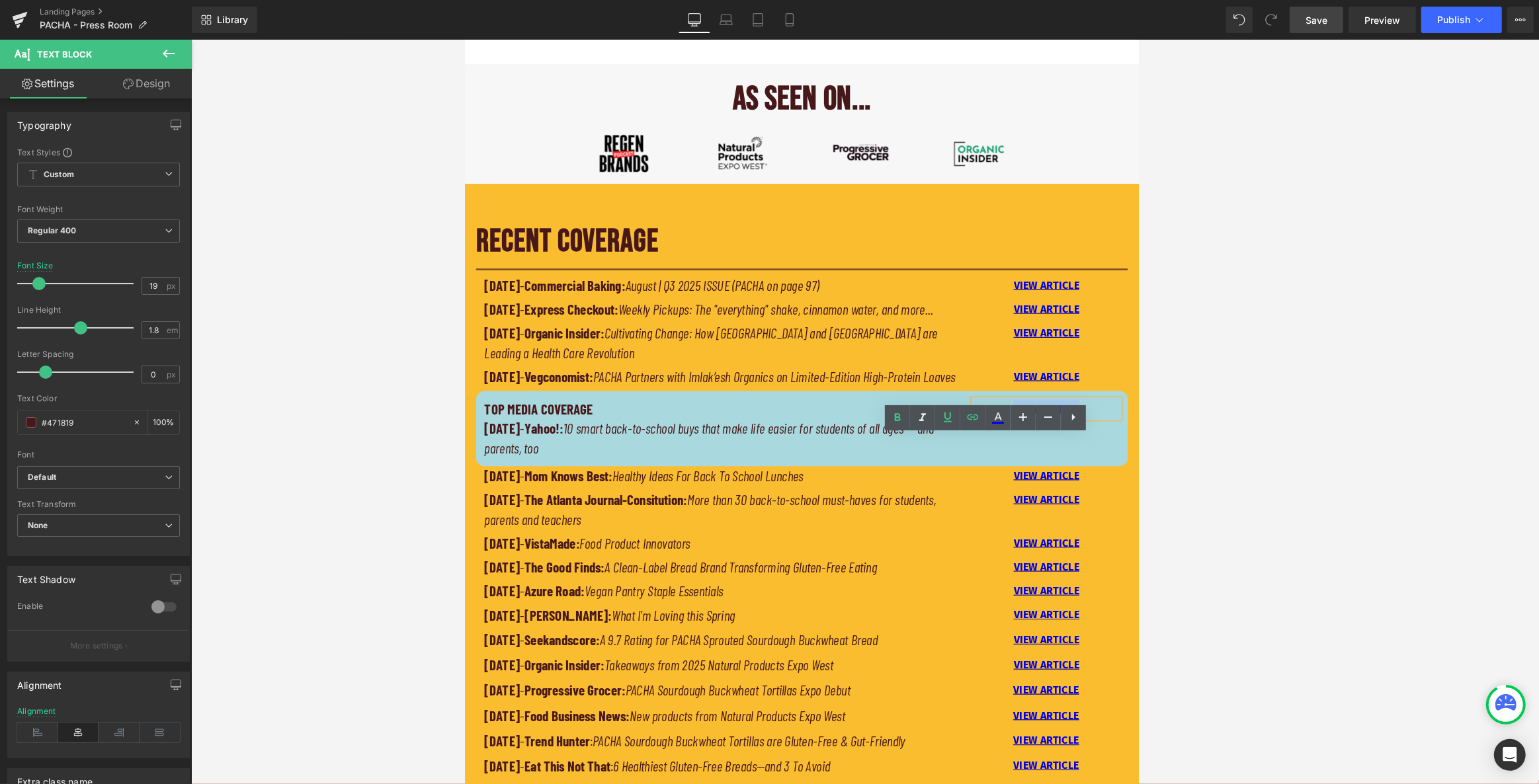
drag, startPoint x: 1194, startPoint y: 522, endPoint x: 1095, endPoint y: 523, distance: 99.0
click at [845, 489] on p "VIEW ARTICLE" at bounding box center [1156, 478] width 174 height 23
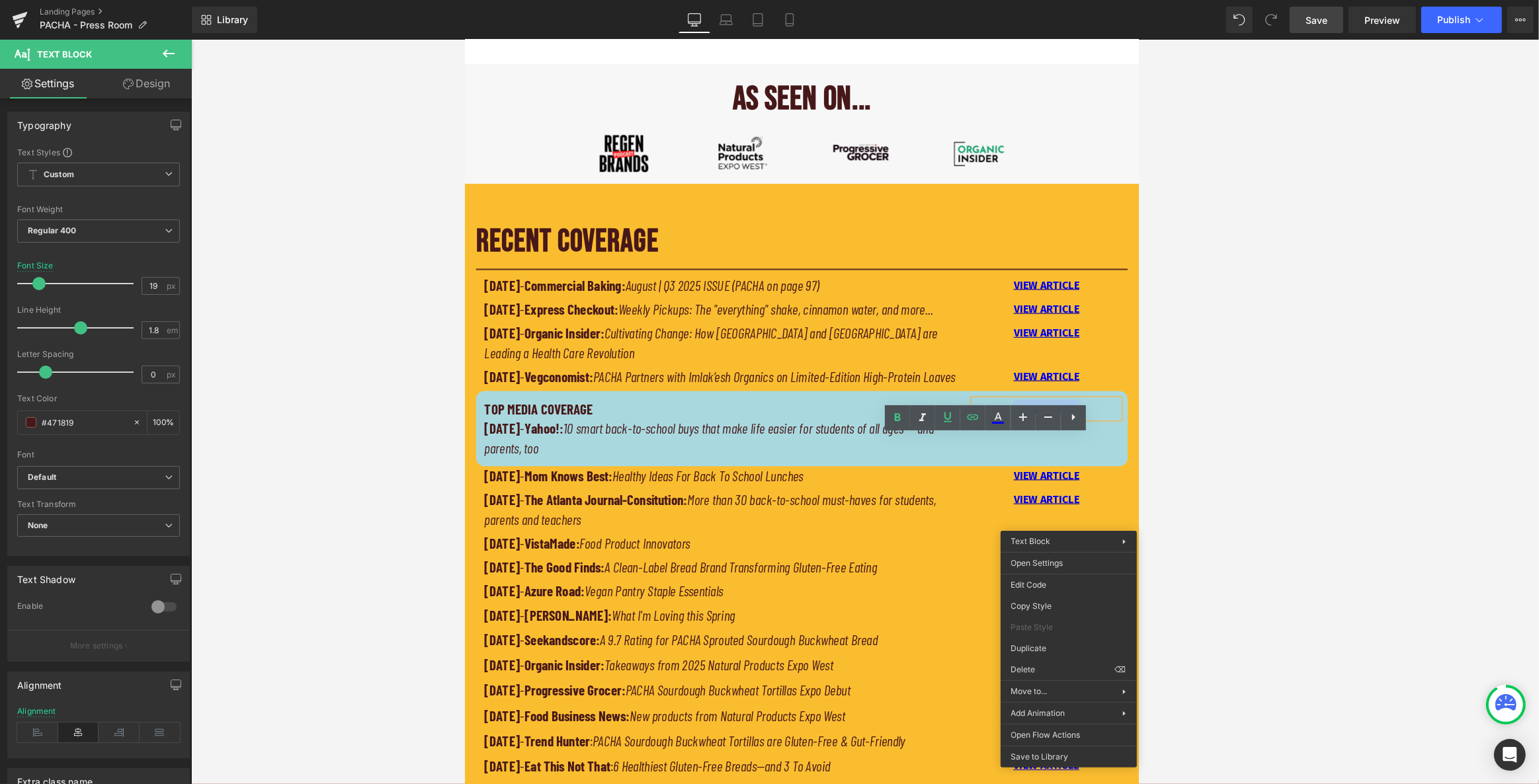
click at [845, 489] on p "VIEW ARTICLE" at bounding box center [1156, 478] width 174 height 23
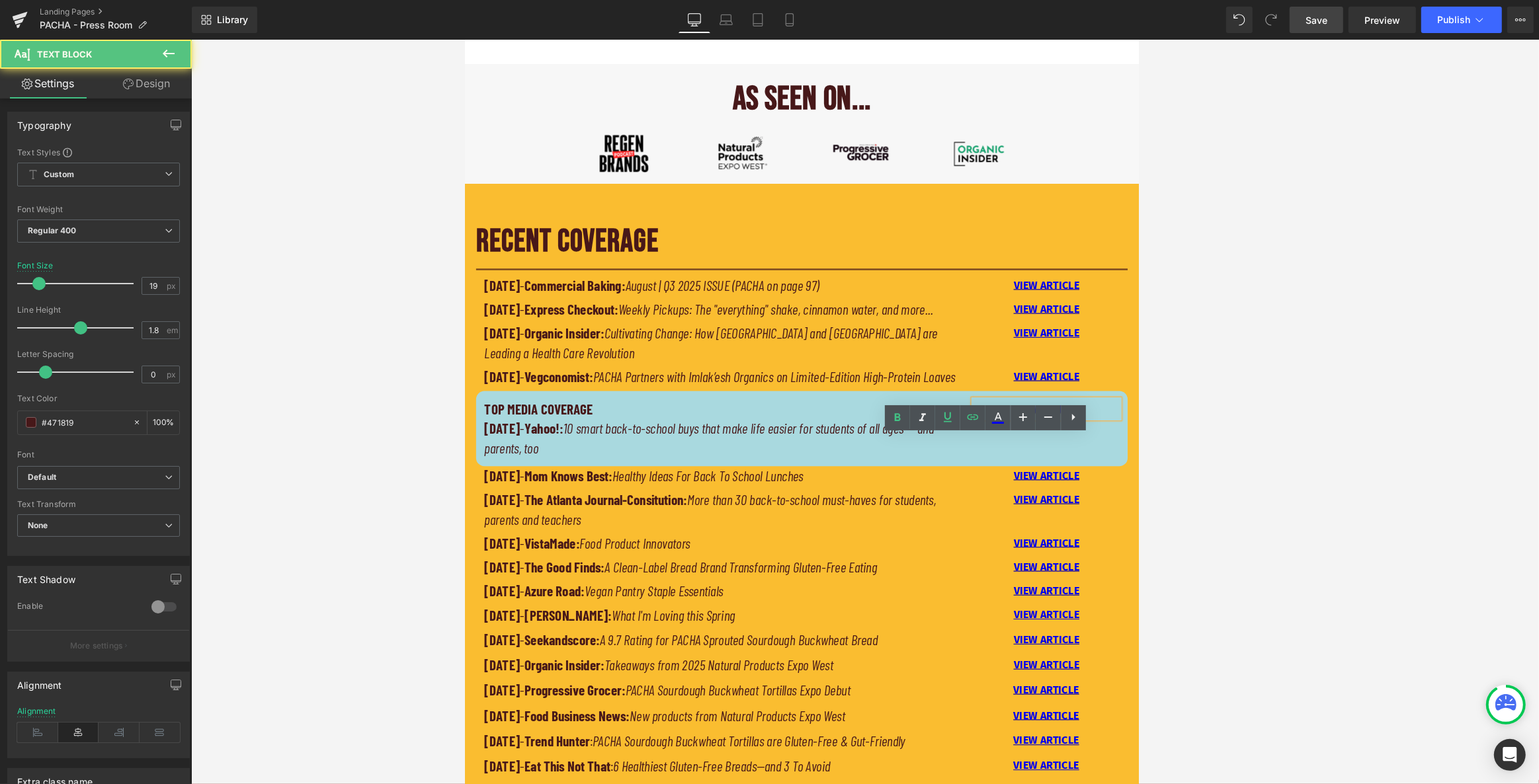
click at [845, 489] on p "VIEW ARTICLE" at bounding box center [1156, 478] width 174 height 23
click at [0, 0] on icon at bounding box center [0, 0] width 0 height 0
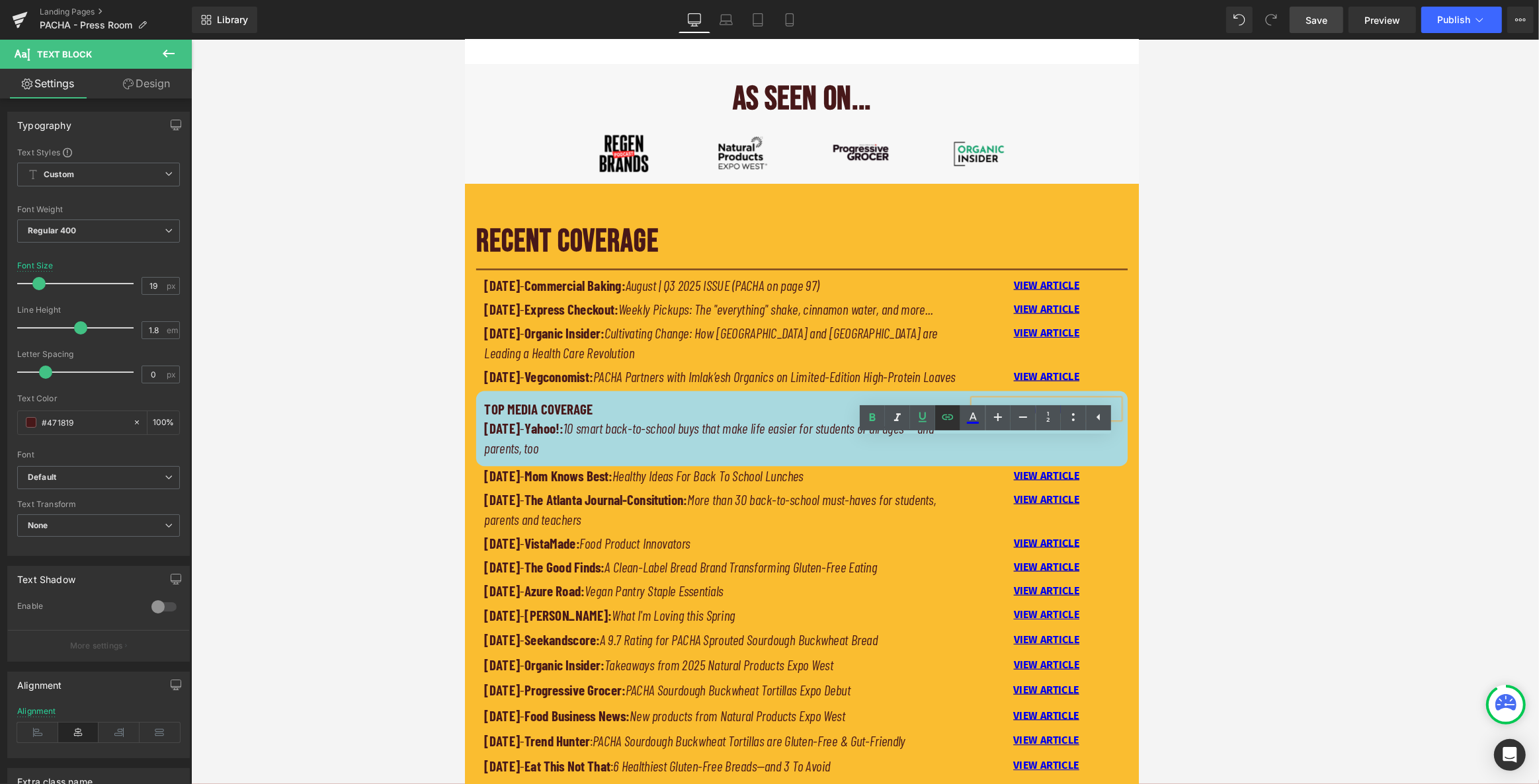
click at [778, 666] on icon at bounding box center [691, 666] width 174 height 0
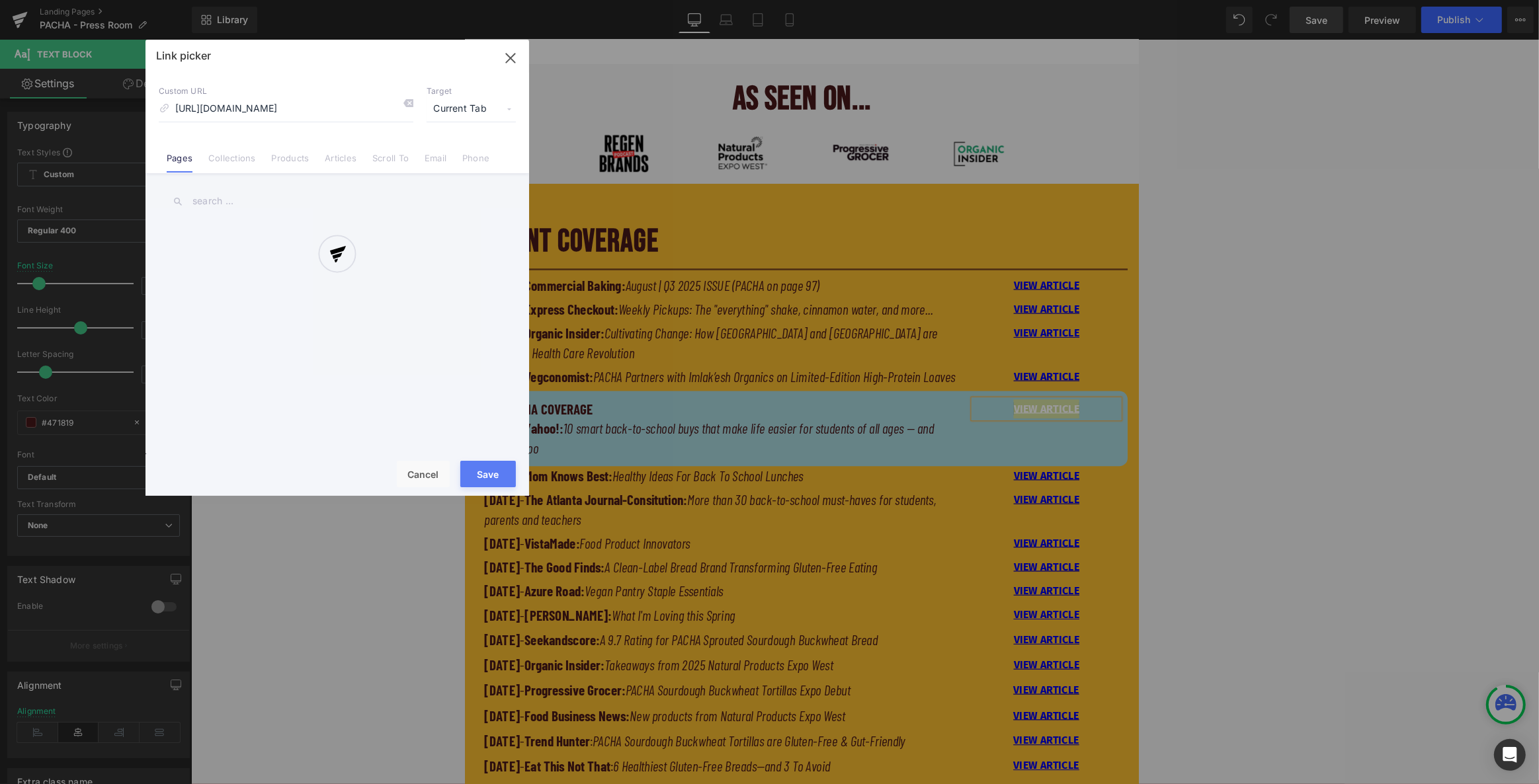
click at [733, 647] on div "Text Color Highlight Color #333333 Edit or remove link: Edit - Unlink - Cancel …" at bounding box center [726, 654] width 13 height 16
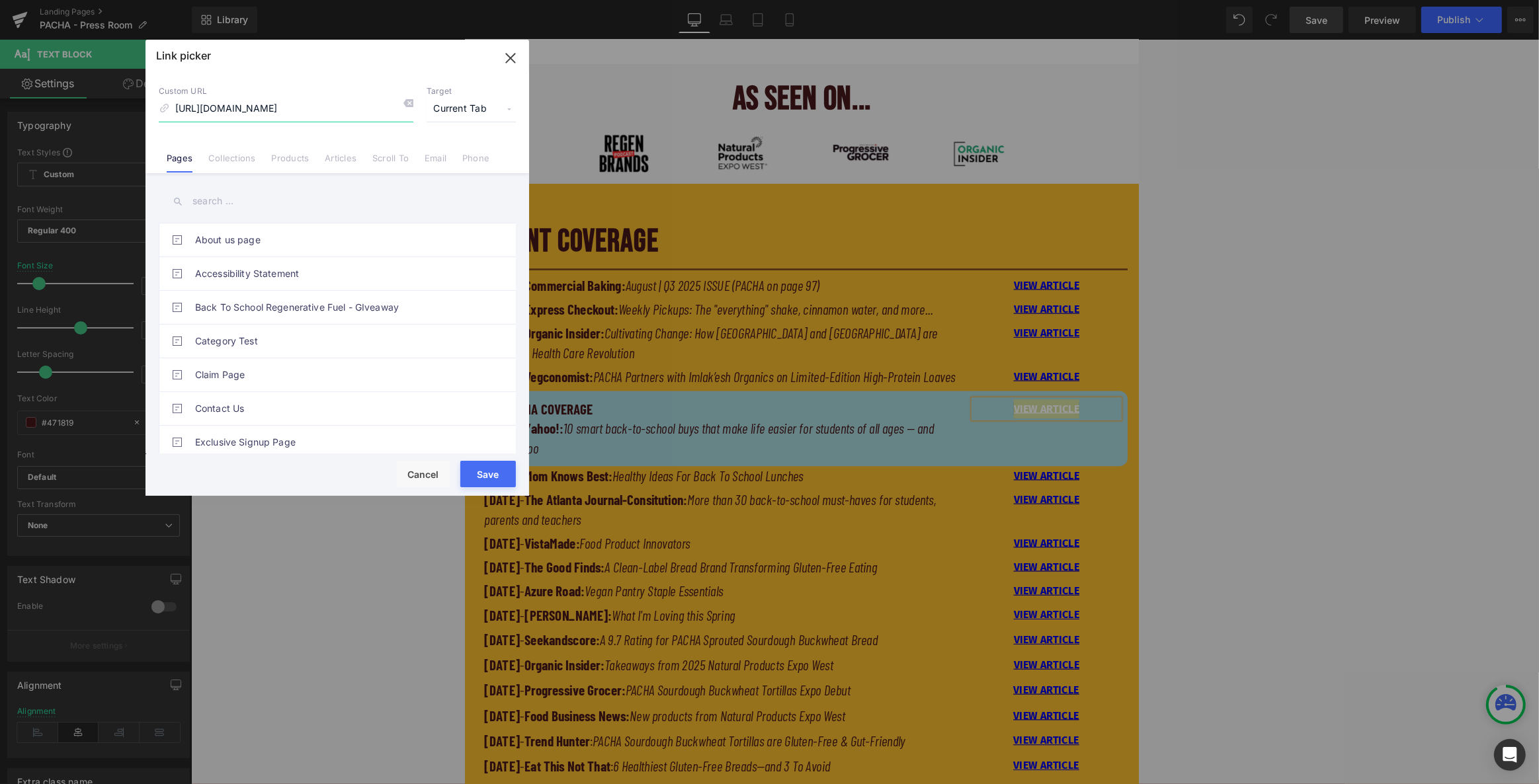
click at [508, 62] on icon "button" at bounding box center [510, 57] width 21 height 21
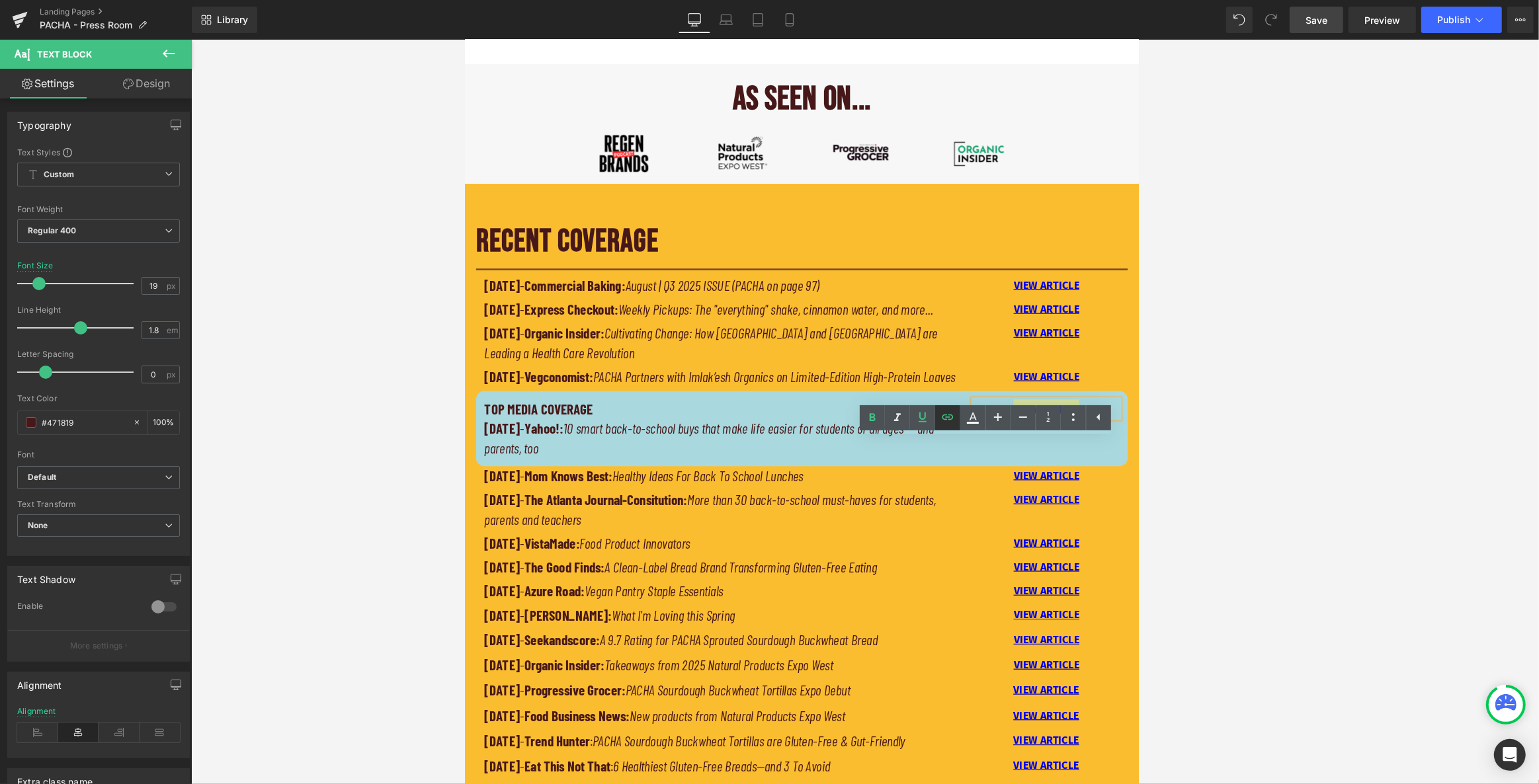
click at [778, 666] on icon at bounding box center [691, 666] width 174 height 0
type input "[URL][DOMAIN_NAME]"
click at [845, 474] on input "[URL][DOMAIN_NAME]" at bounding box center [1161, 467] width 204 height 33
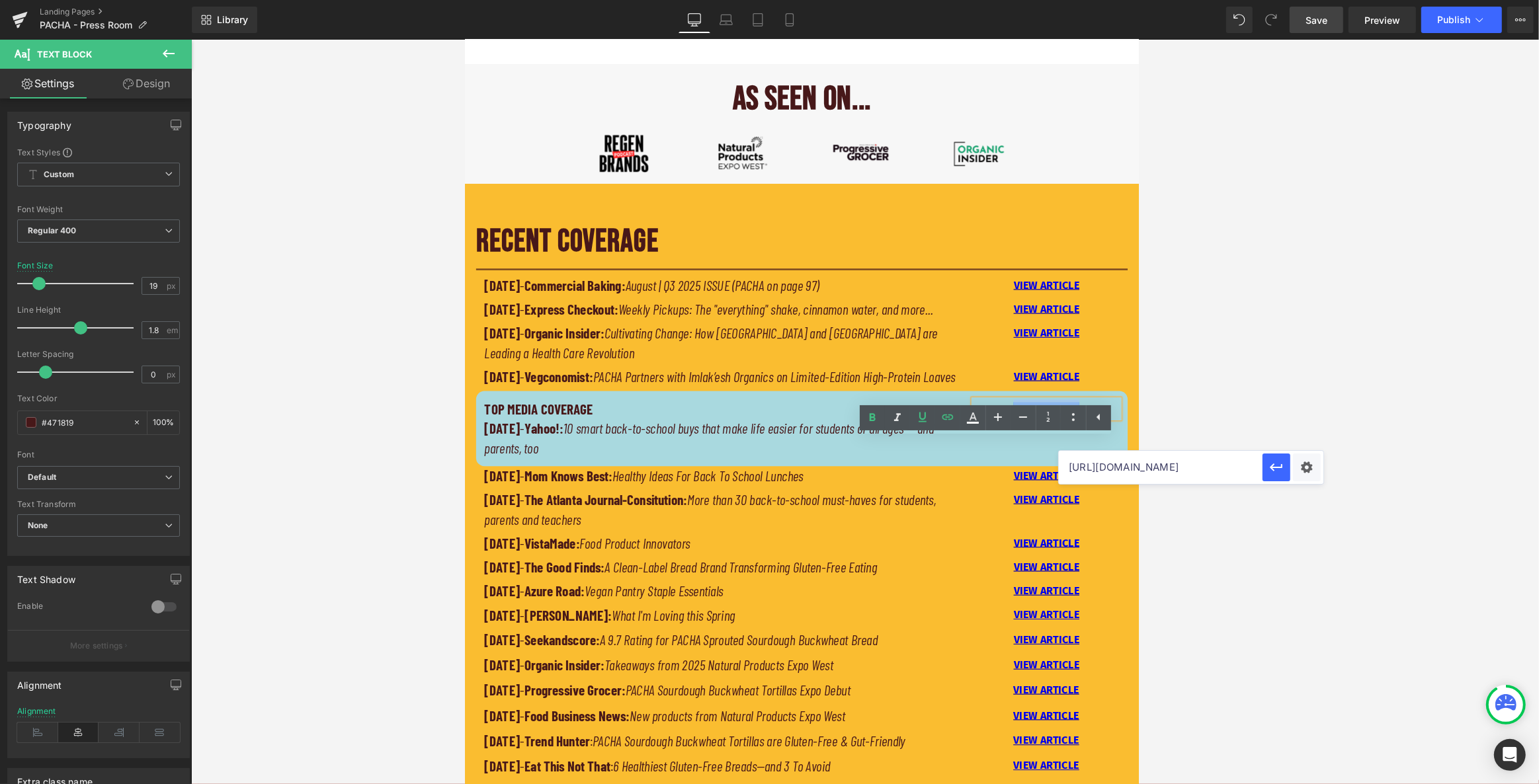
click at [845, 450] on div "RECENT COVERAGE Heading Separator [DATE] - Commercial Baking: August | Q3 2025 …" at bounding box center [864, 647] width 794 height 783
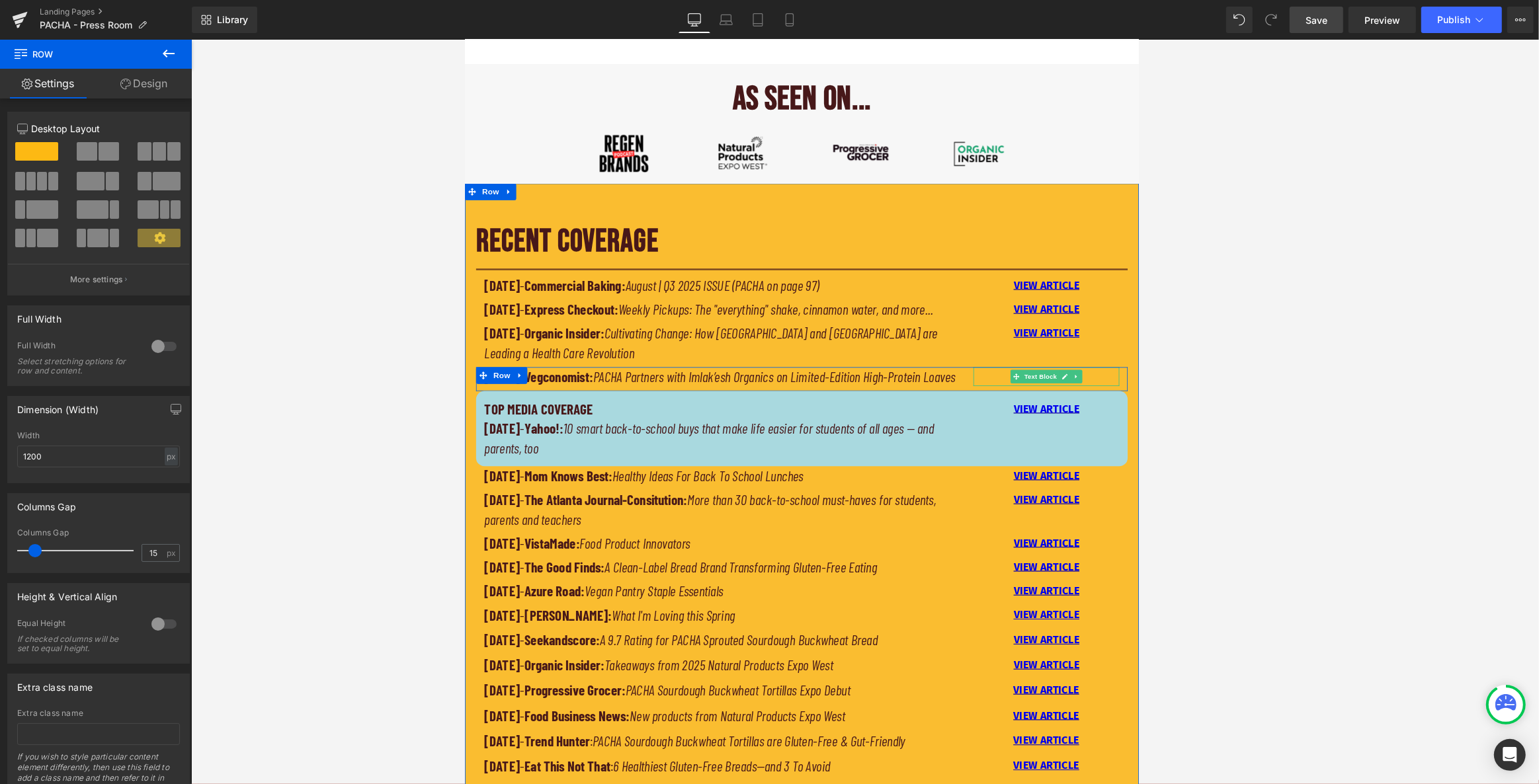
click at [845, 451] on p "VIEW ARTICLE" at bounding box center [1156, 439] width 174 height 23
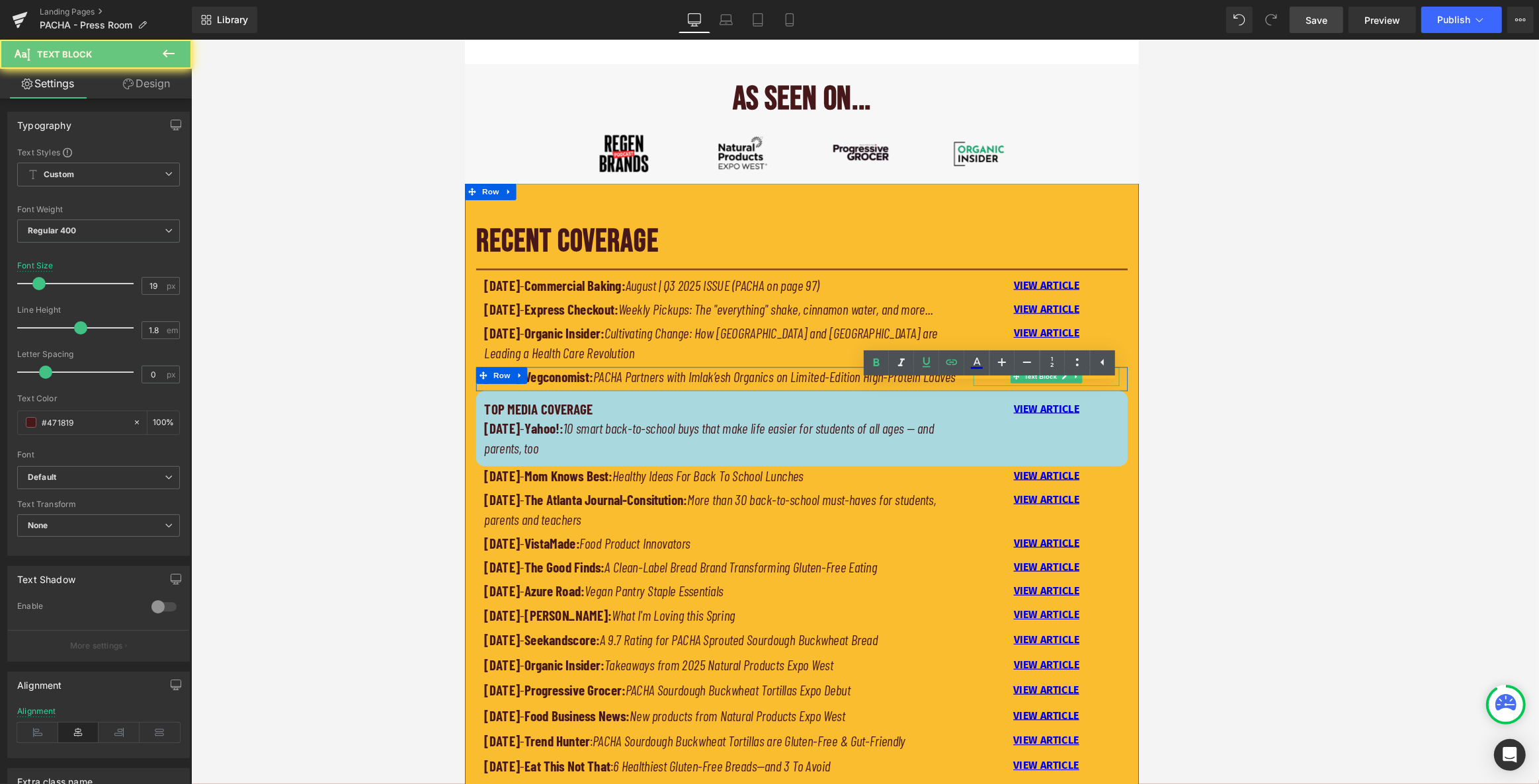
click at [845, 451] on p "VIEW ARTICLE" at bounding box center [1156, 439] width 174 height 23
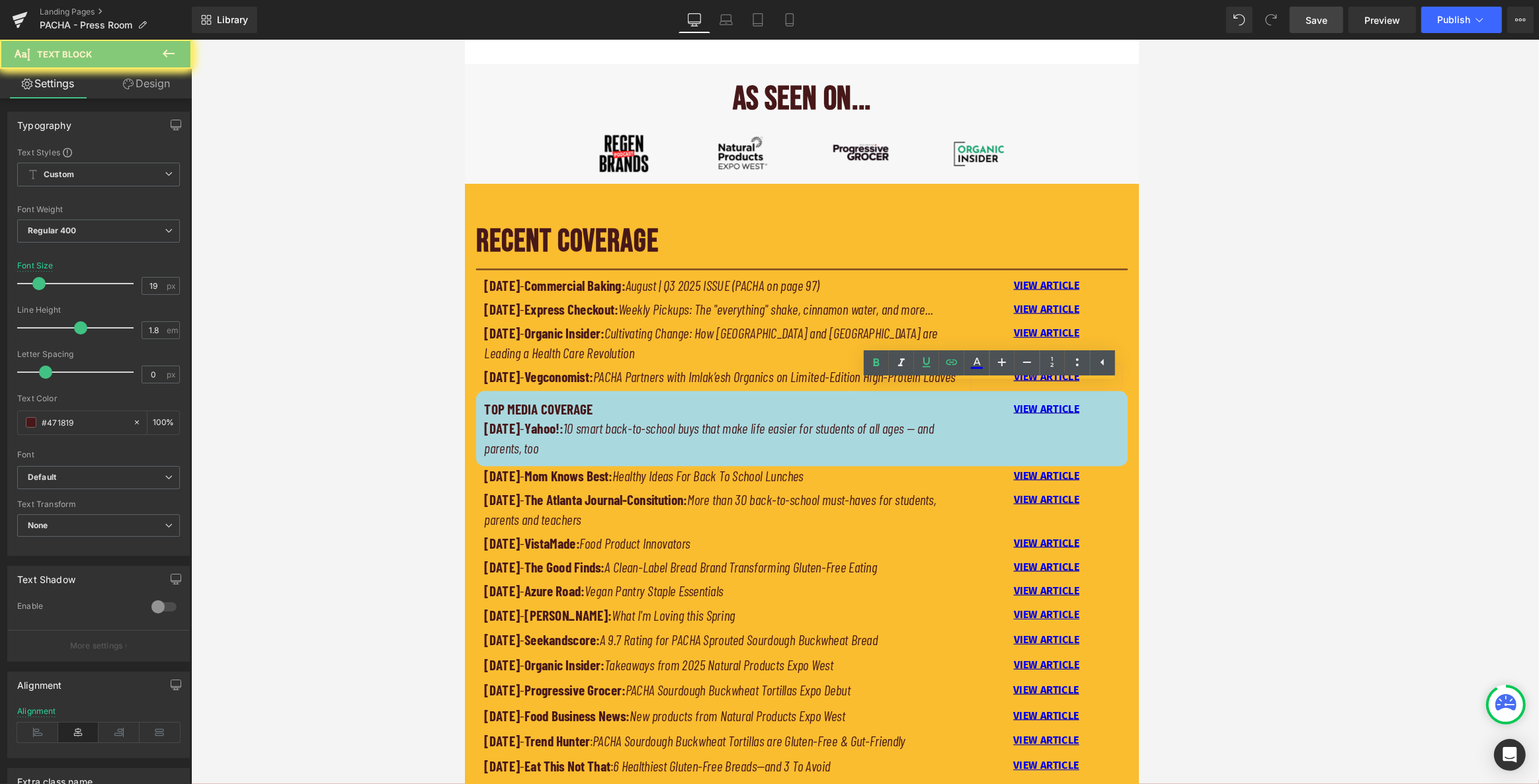
click at [845, 451] on p "VIEW ARTICLE" at bounding box center [1156, 439] width 174 height 23
drag, startPoint x: 1195, startPoint y: 459, endPoint x: 1068, endPoint y: 444, distance: 127.9
click at [845, 451] on p "VIEW ARTICLE" at bounding box center [1156, 439] width 174 height 23
click at [778, 666] on icon at bounding box center [691, 666] width 174 height 0
type input "[URL][DOMAIN_NAME]"
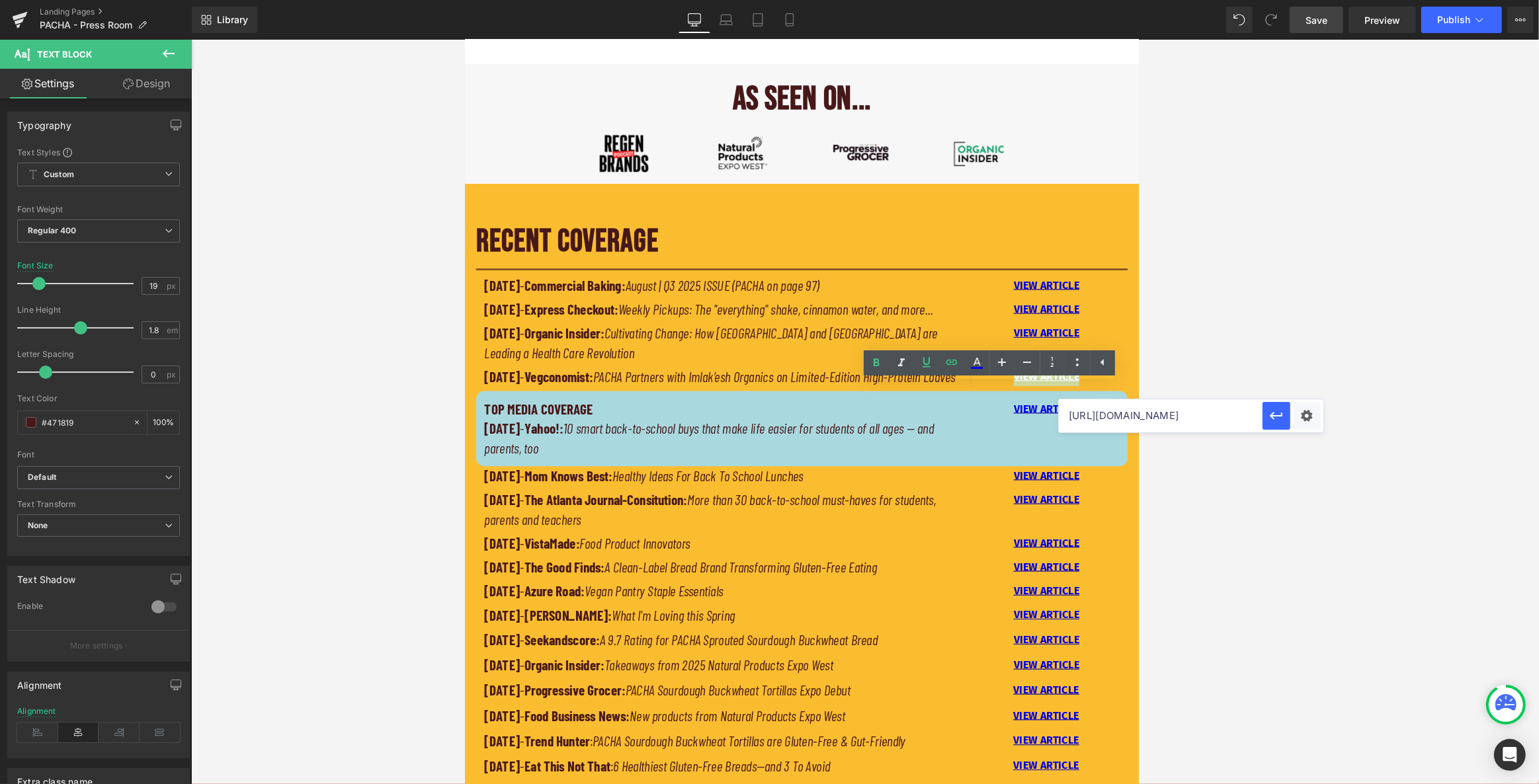
click at [845, 422] on input "[URL][DOMAIN_NAME]" at bounding box center [1161, 416] width 204 height 33
paste input "[URL][DOMAIN_NAME]"
click at [0, 0] on icon "button" at bounding box center [0, 0] width 0 height 0
click at [845, 448] on div "VIEW ARTICLE" at bounding box center [1155, 439] width 174 height 23
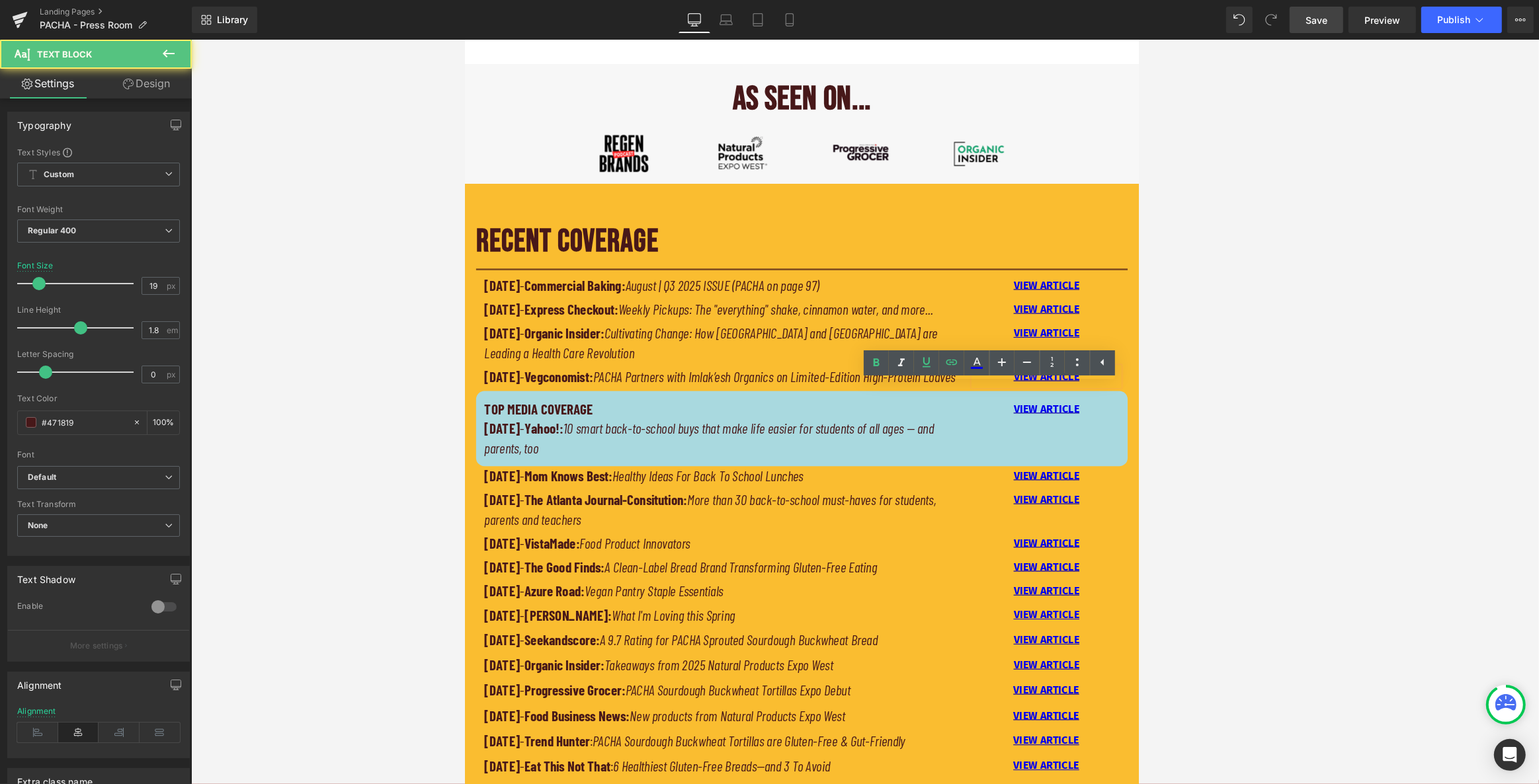
click at [845, 377] on div "[DATE] - Express Checkout: Weekly Pickups: The "everything" shake, cinnamon wat…" at bounding box center [864, 362] width 774 height 29
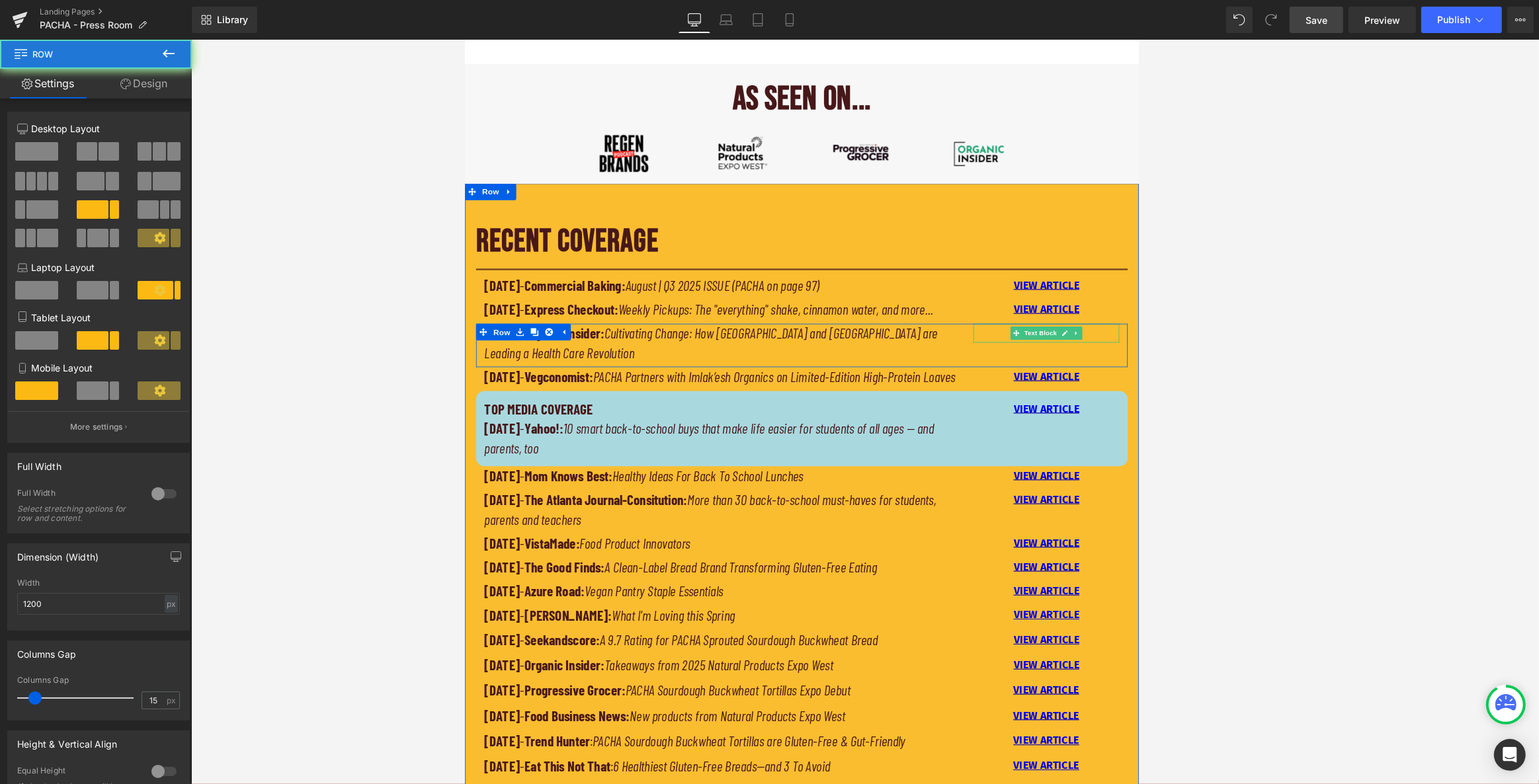
click at [845, 400] on p "VIEW ARTICLE" at bounding box center [1156, 388] width 174 height 23
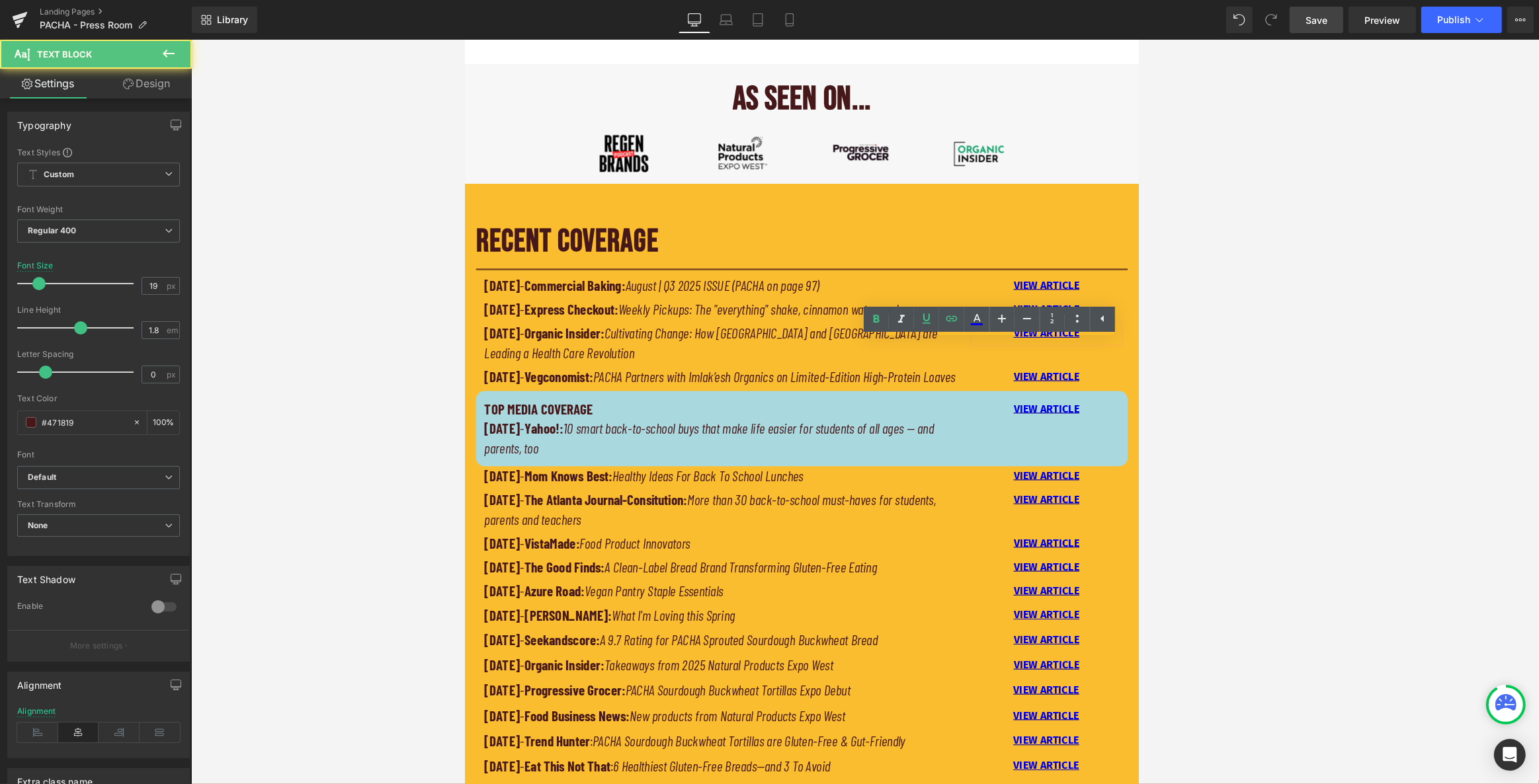
click at [845, 400] on p "VIEW ARTICLE" at bounding box center [1156, 388] width 174 height 23
drag, startPoint x: 1181, startPoint y: 410, endPoint x: 1084, endPoint y: 405, distance: 97.1
click at [845, 400] on p "VIEW ARTICLE" at bounding box center [1156, 388] width 174 height 23
click at [778, 666] on icon at bounding box center [691, 666] width 174 height 0
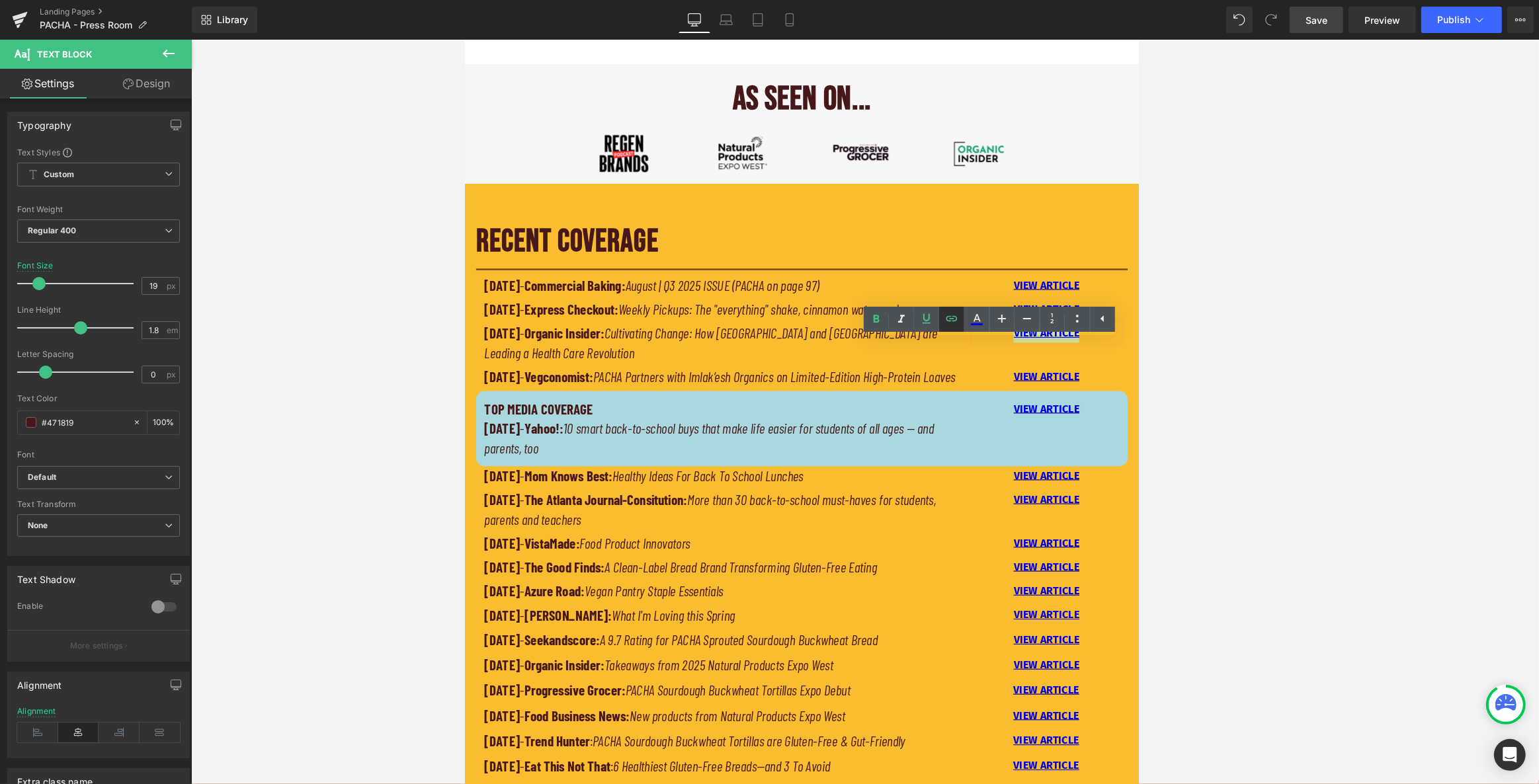
type input "[URL][DOMAIN_NAME]"
click at [845, 376] on input "[URL][DOMAIN_NAME]" at bounding box center [1161, 372] width 204 height 33
paste input "[URL][DOMAIN_NAME]"
type input "[URL][DOMAIN_NAME]"
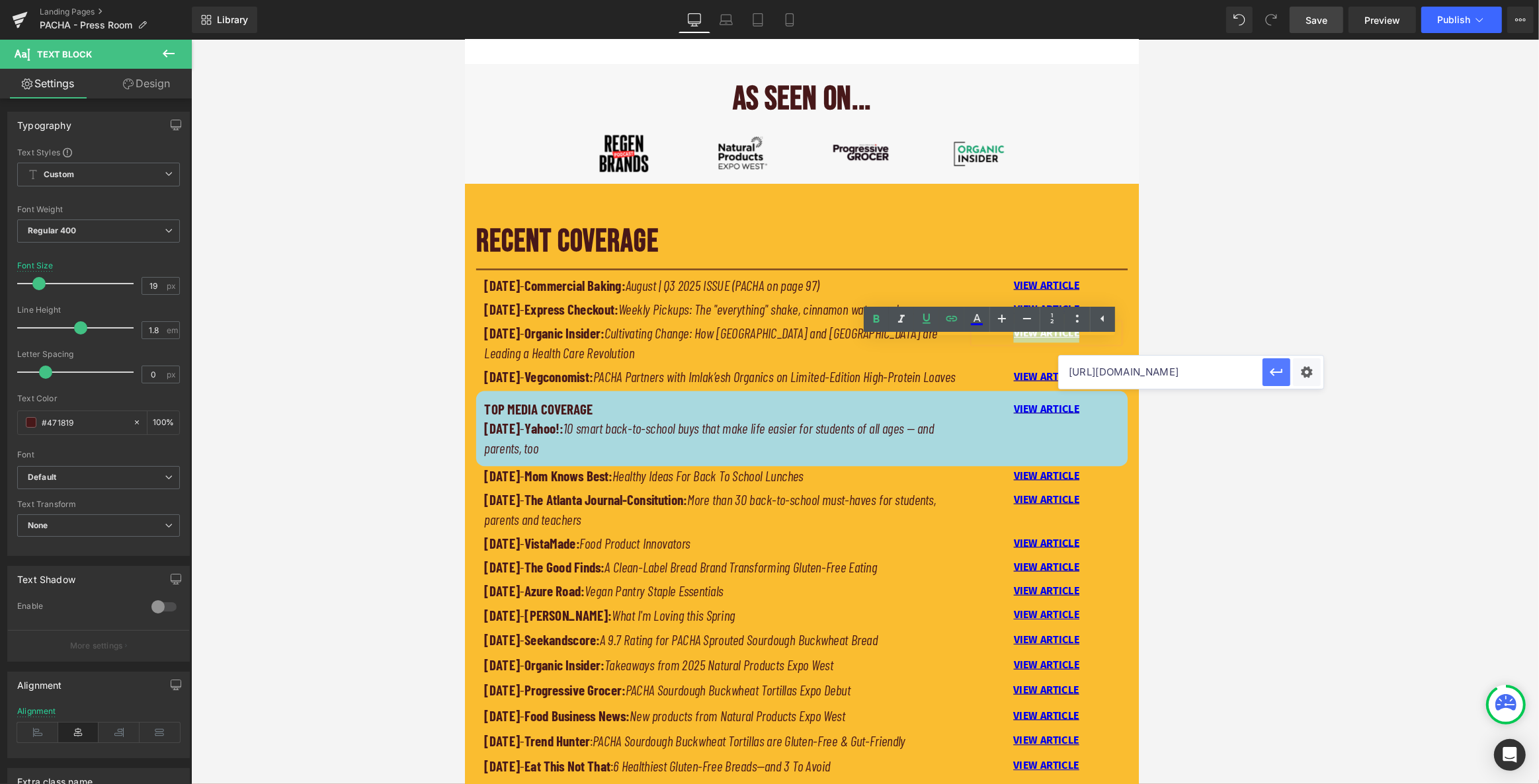
scroll to position [0, 0]
click at [0, 0] on icon "button" at bounding box center [0, 0] width 0 height 0
click at [845, 428] on div "[DATE] - Organic Insider: Cultivating Change: How [GEOGRAPHIC_DATA] and [GEOGRA…" at bounding box center [864, 402] width 774 height 51
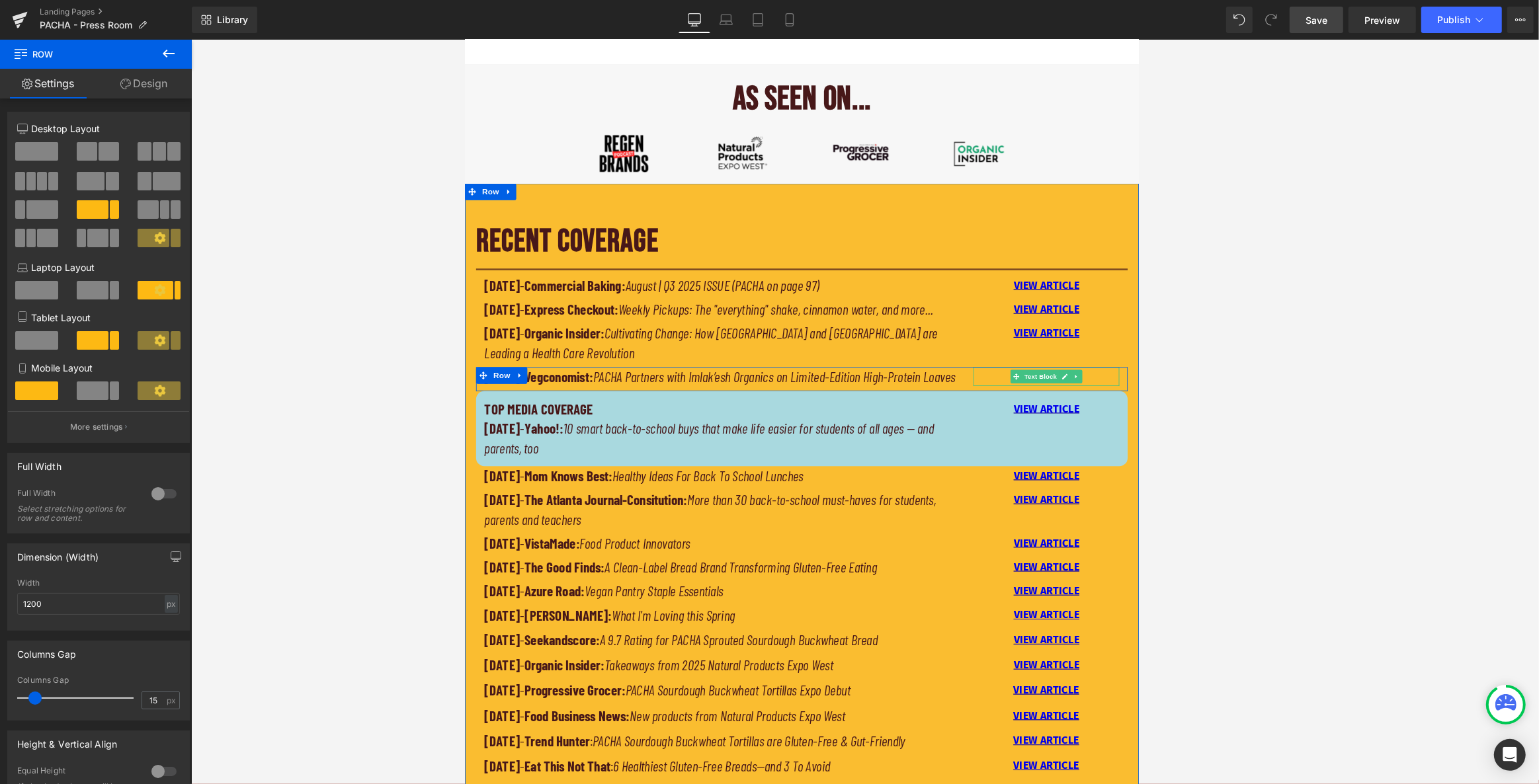
click at [845, 451] on p "VIEW ARTICLE" at bounding box center [1156, 439] width 174 height 23
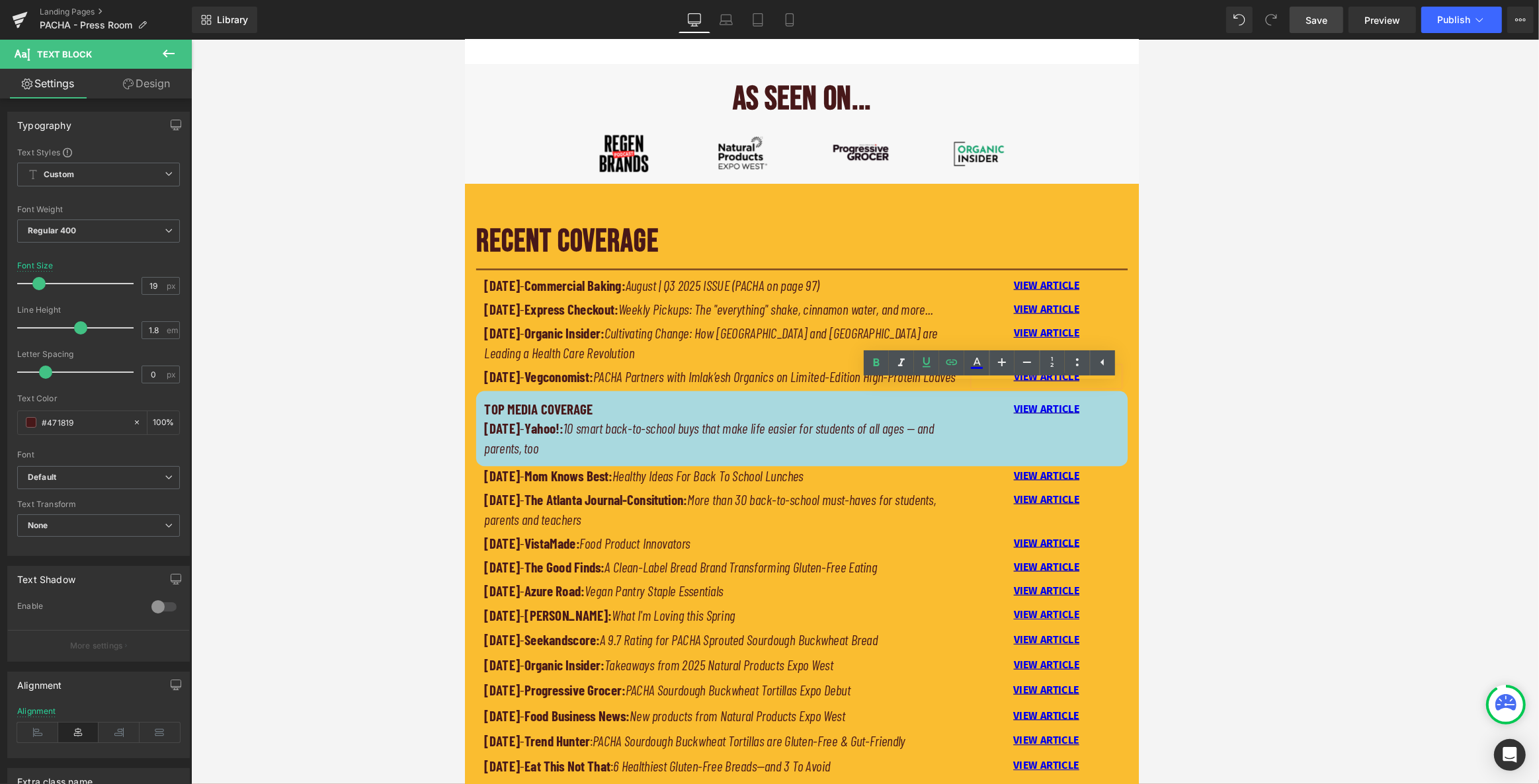
click at [845, 313] on div at bounding box center [865, 411] width 1348 height 744
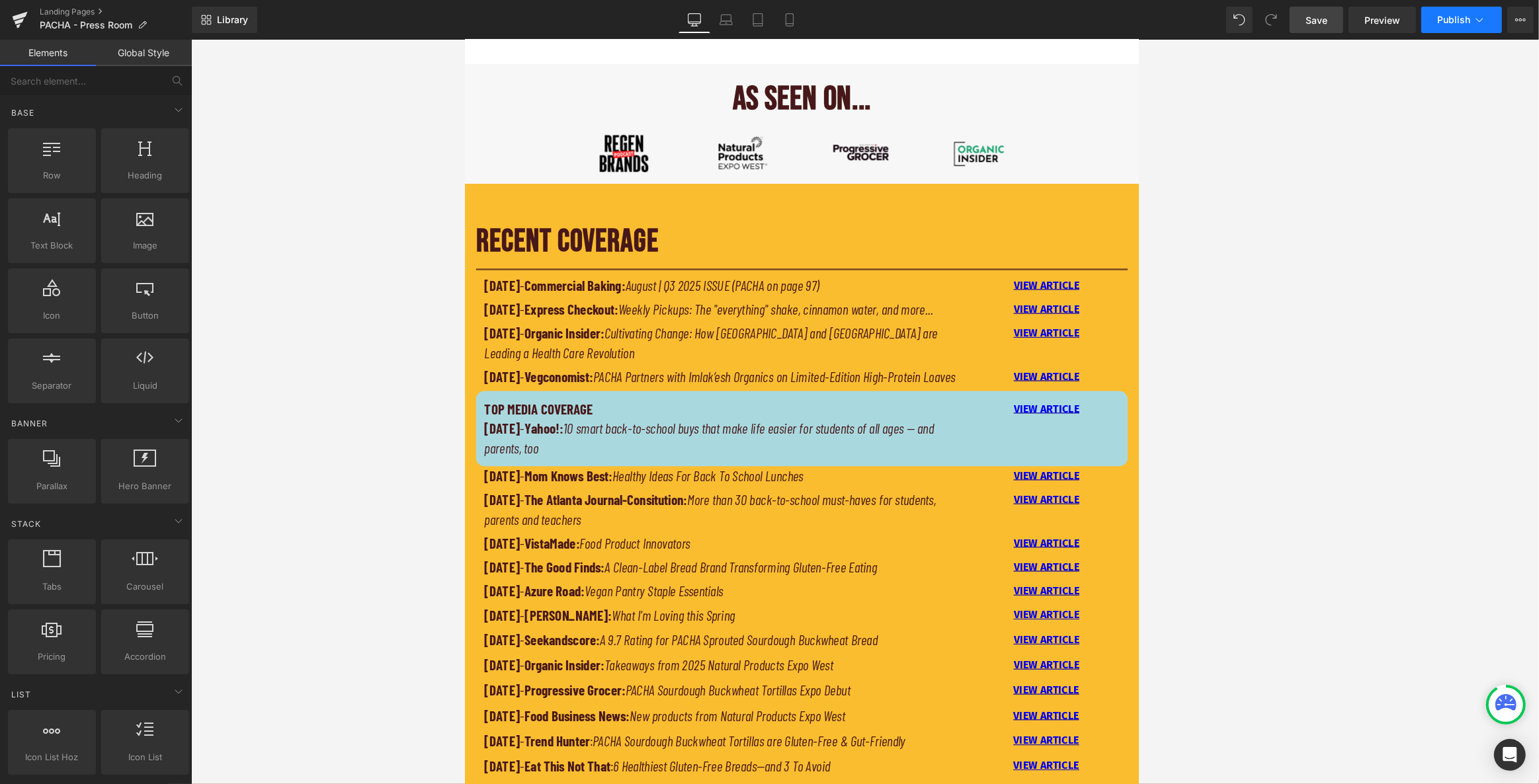
click at [845, 17] on span "Publish" at bounding box center [1453, 19] width 33 height 11
click at [845, 26] on link "Save" at bounding box center [1317, 19] width 54 height 26
click at [845, 19] on span "Publish" at bounding box center [1453, 19] width 33 height 11
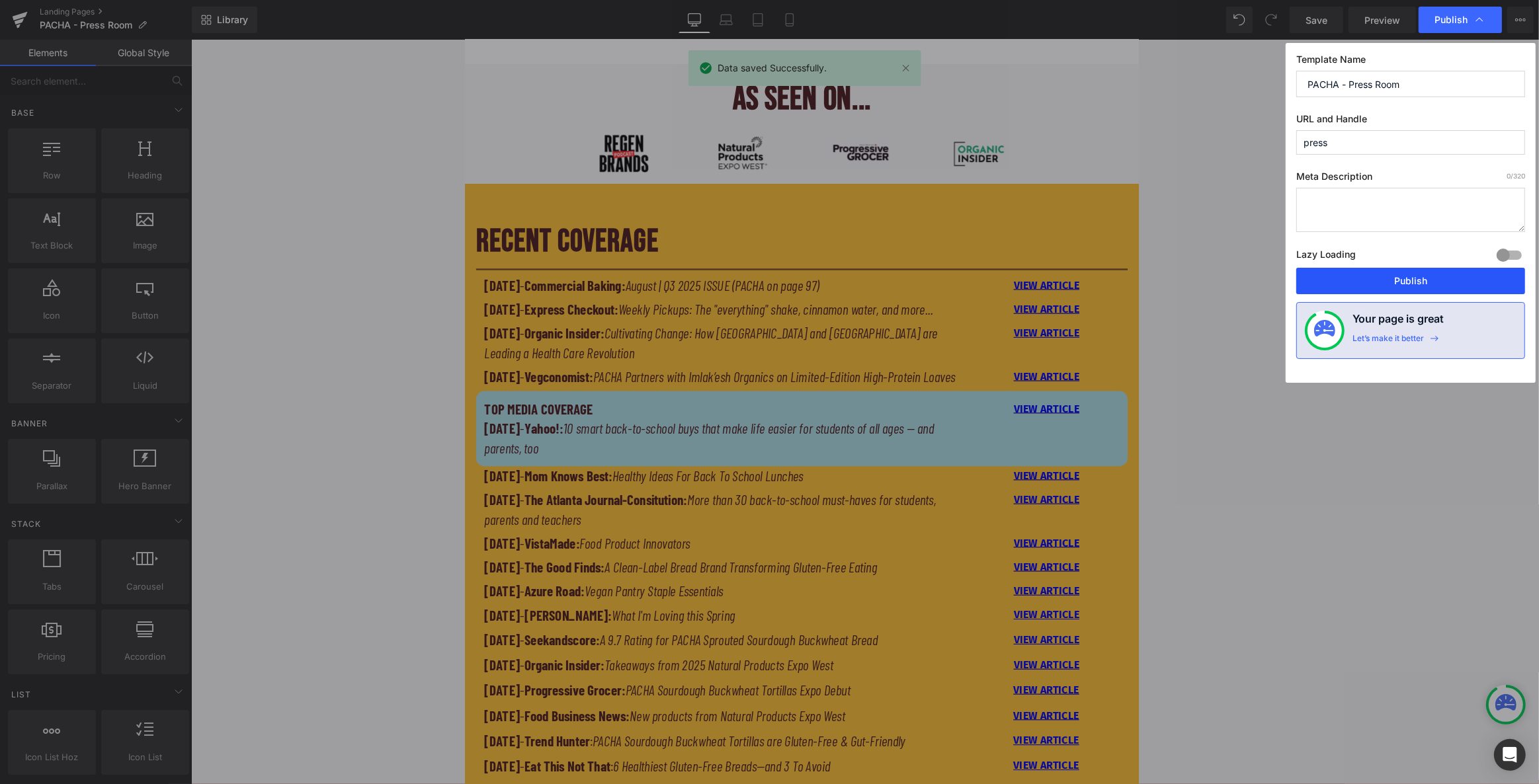
click at [845, 282] on button "Publish" at bounding box center [1410, 281] width 229 height 26
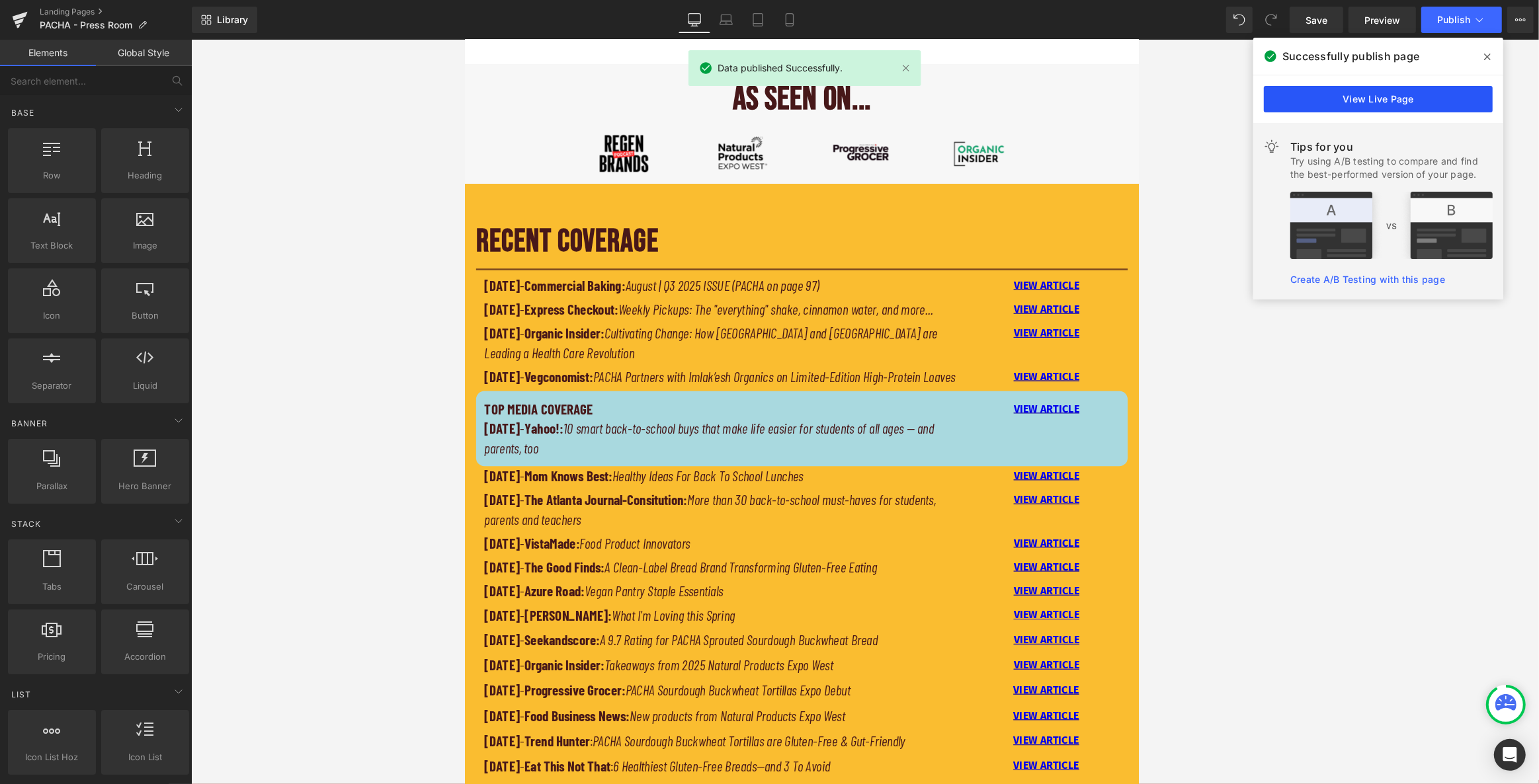
click at [845, 101] on link "View Live Page" at bounding box center [1378, 99] width 229 height 26
